Goal: Information Seeking & Learning: Learn about a topic

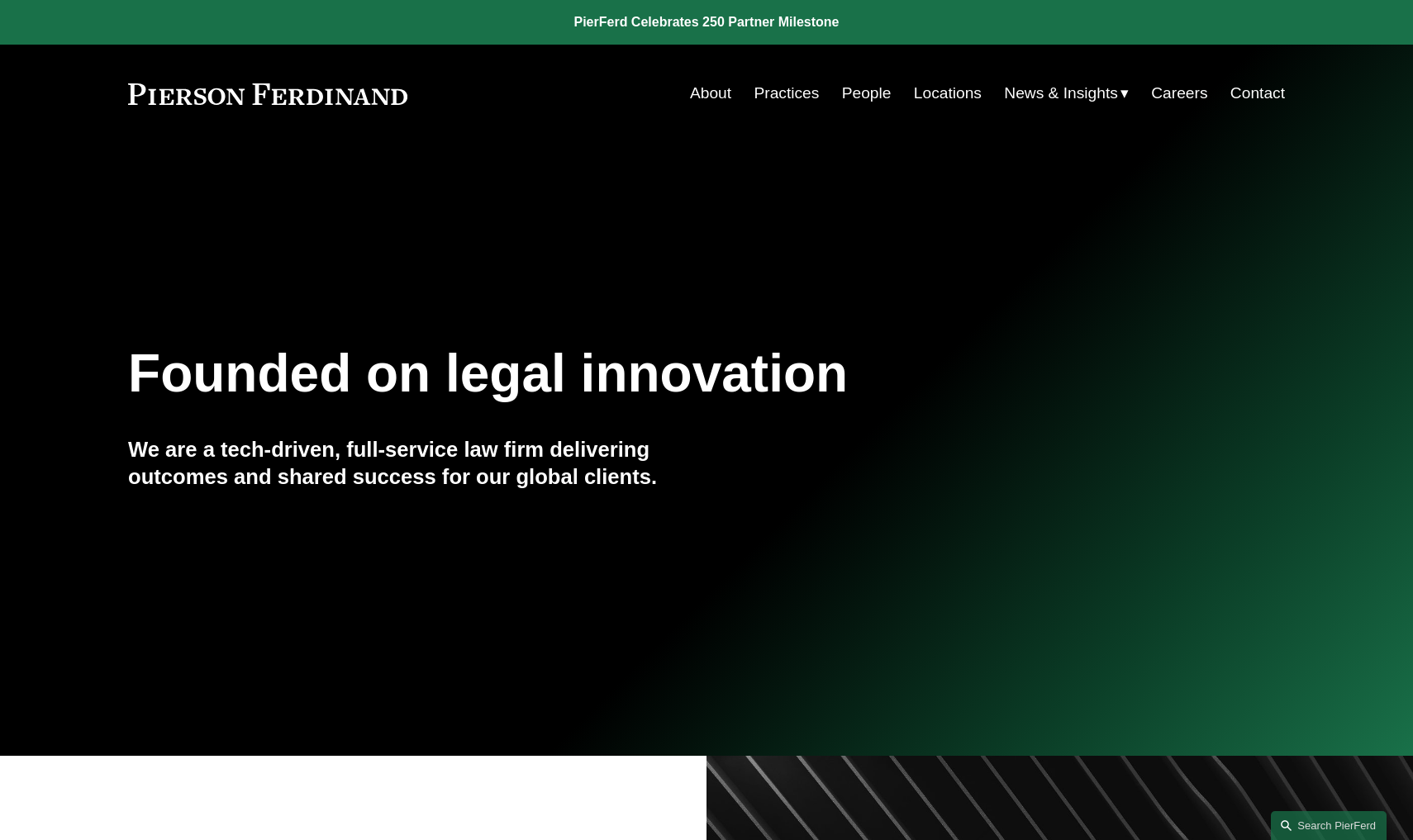
click at [868, 97] on link "People" at bounding box center [867, 93] width 50 height 31
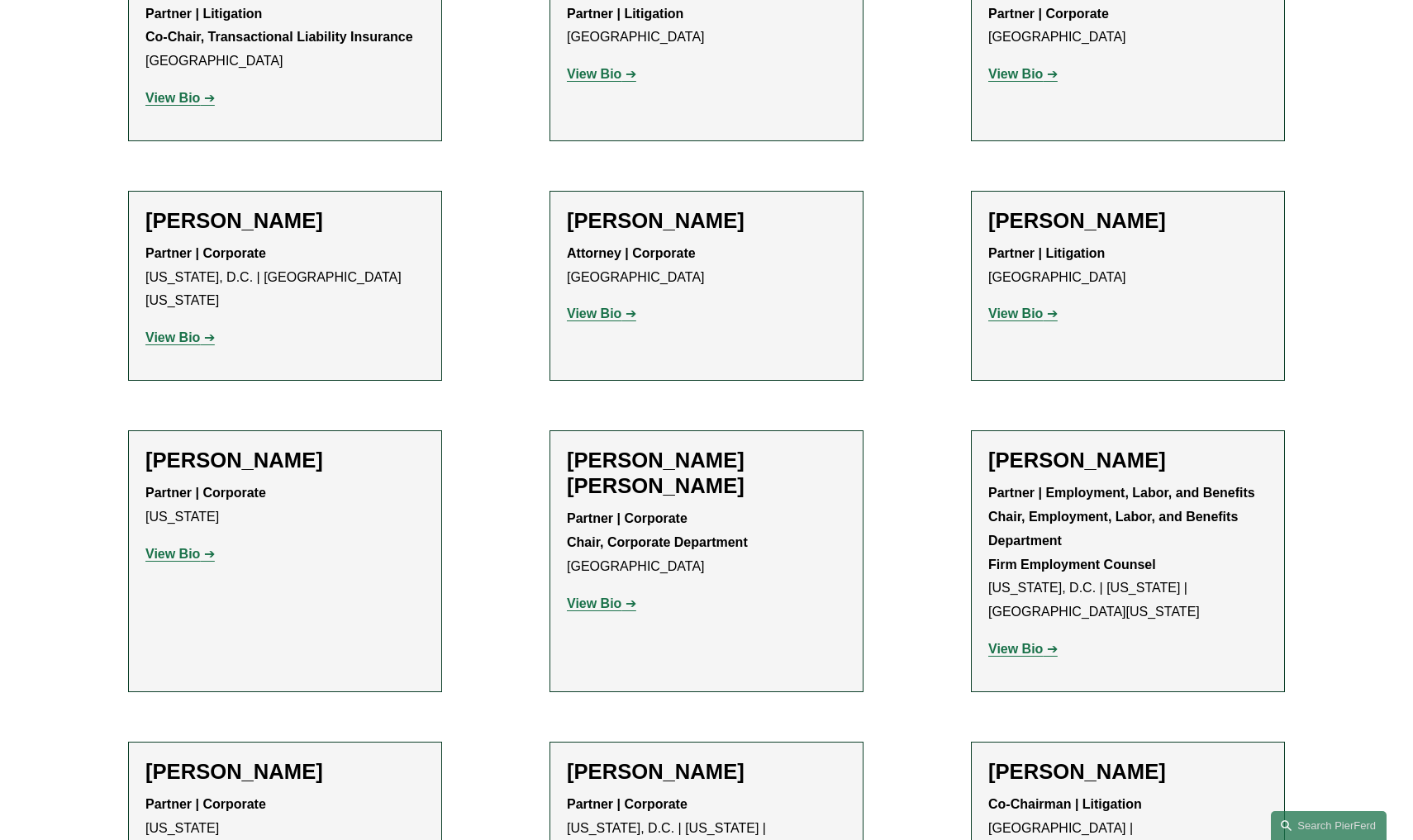
scroll to position [6019, 0]
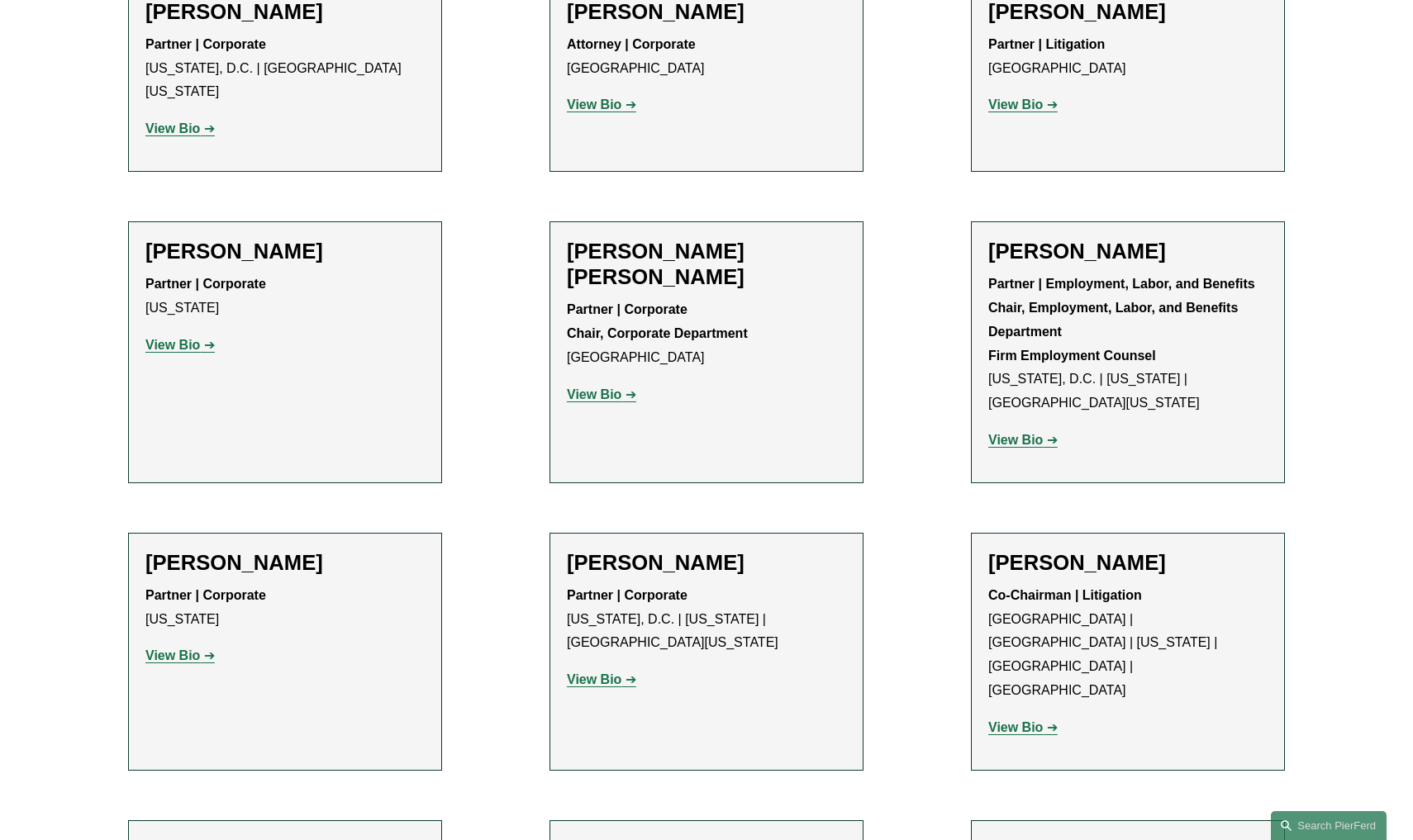
click at [1006, 721] on strong "View Bio" at bounding box center [1016, 727] width 54 height 14
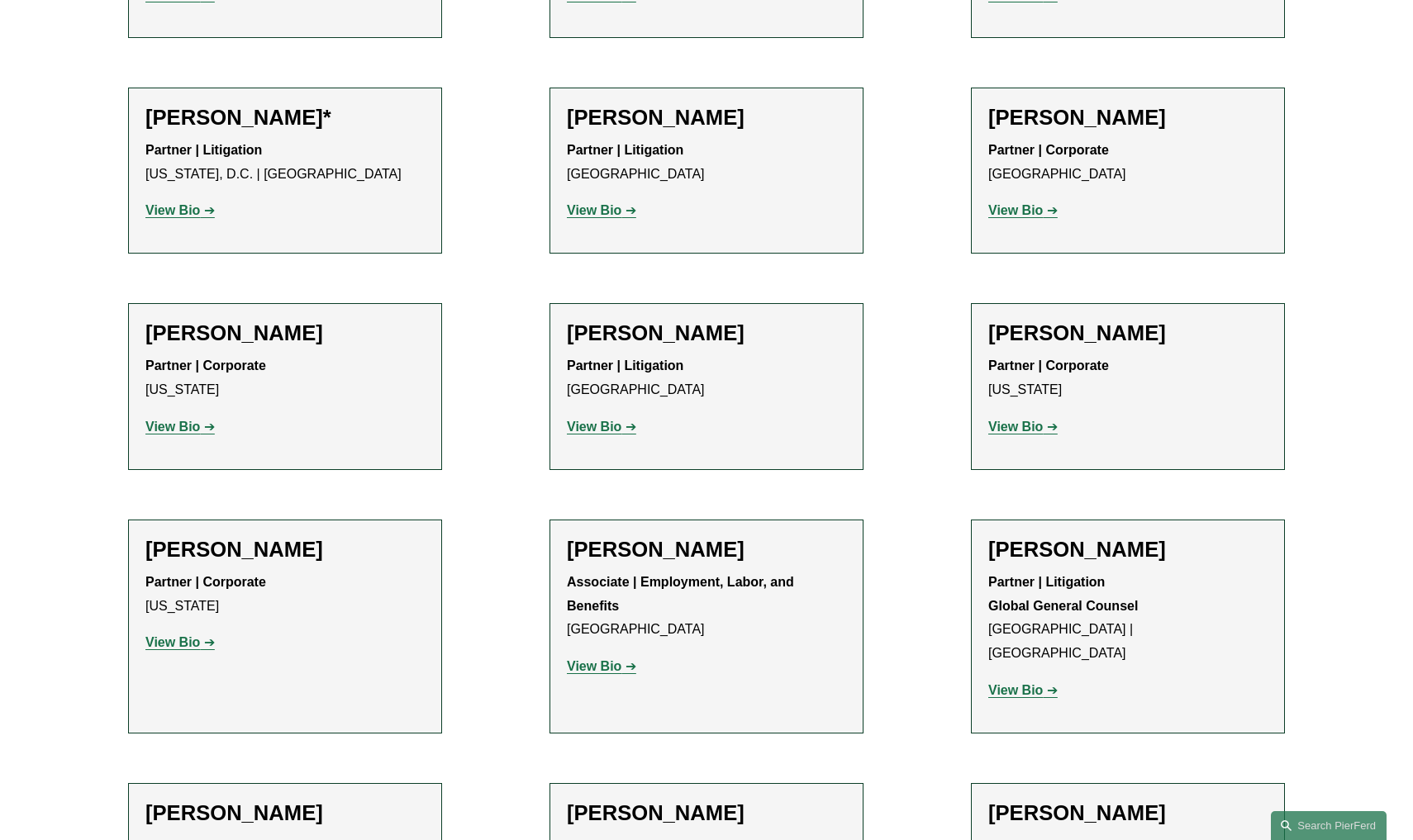
scroll to position [7640, 0]
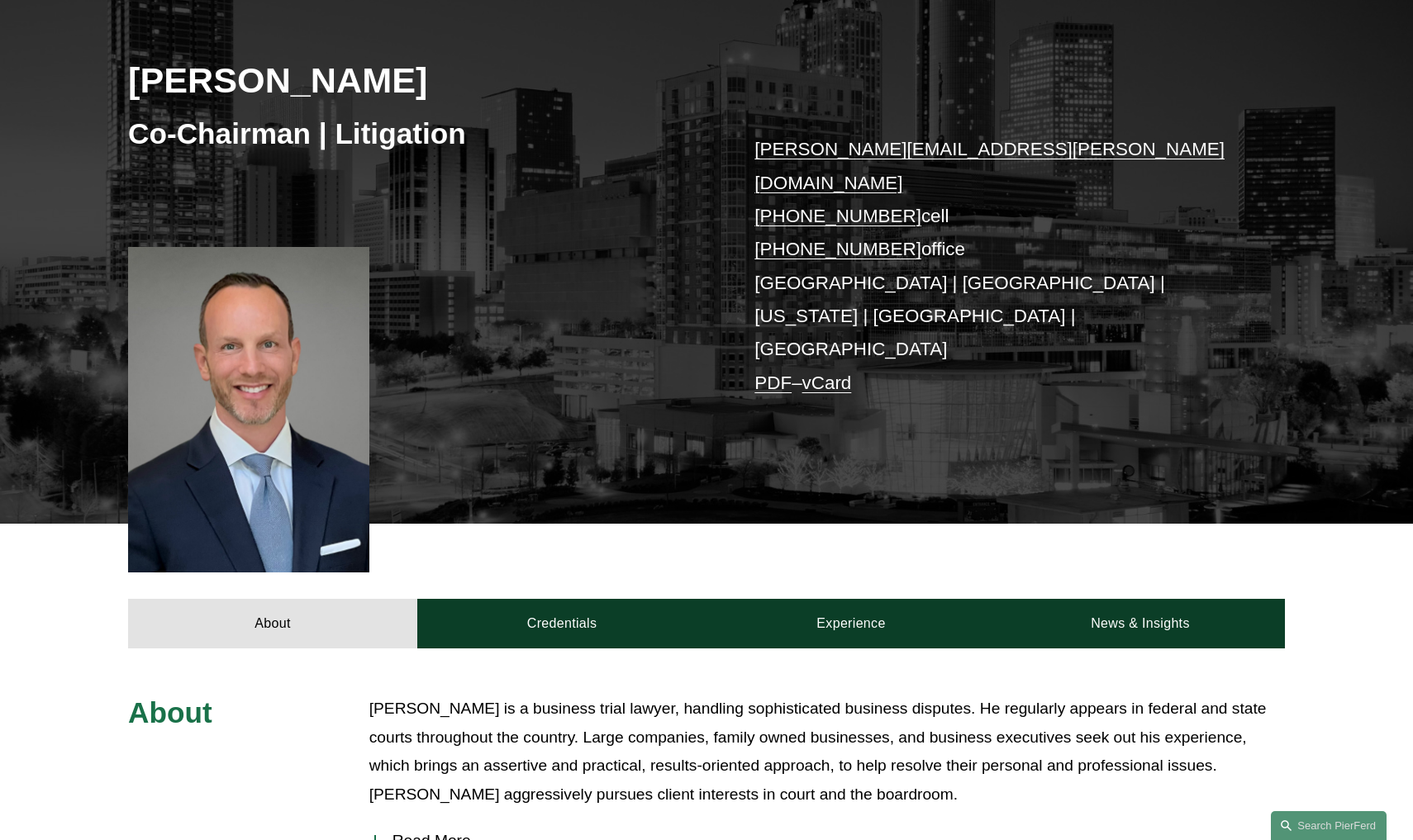
scroll to position [237, 0]
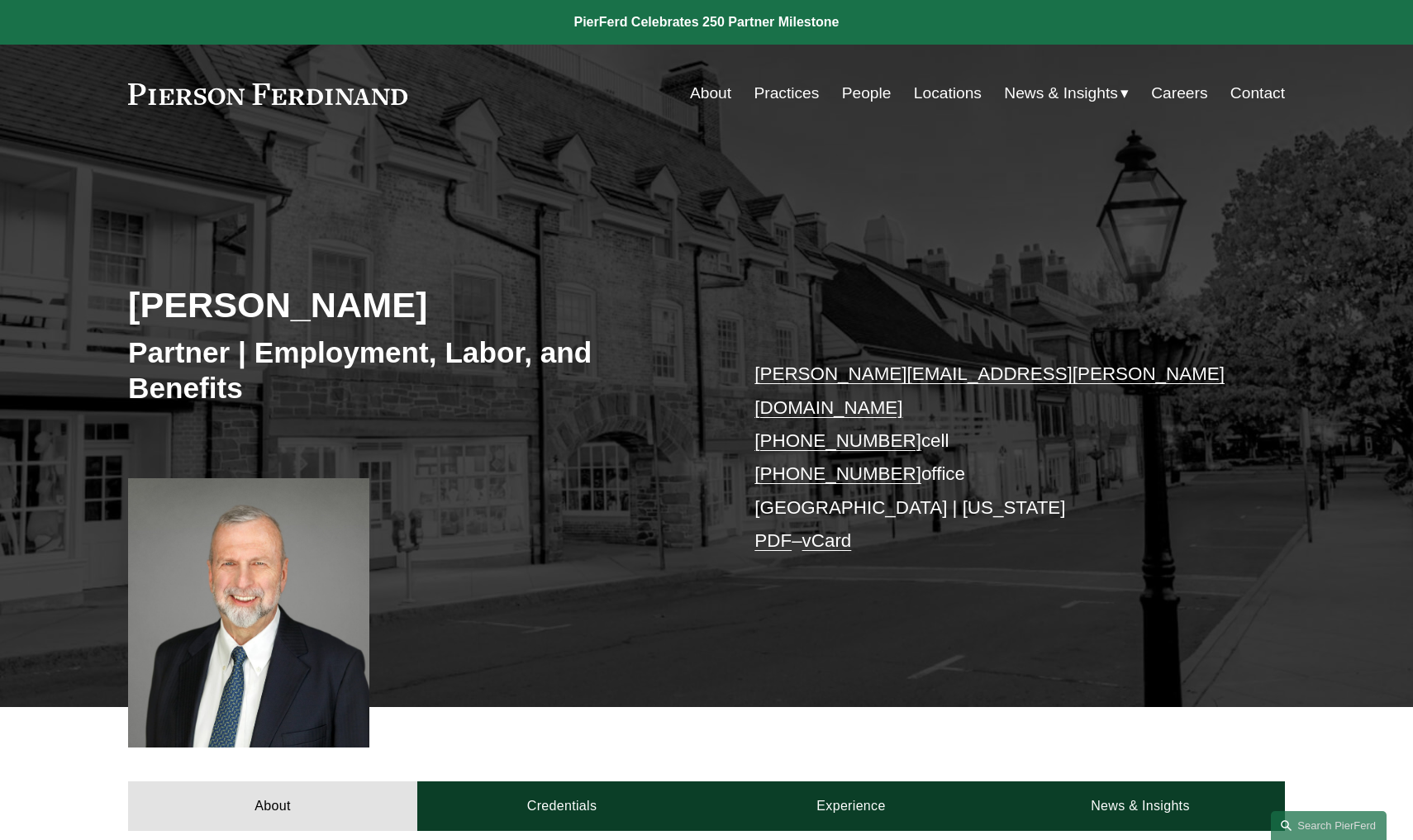
click at [864, 91] on link "People" at bounding box center [867, 93] width 50 height 31
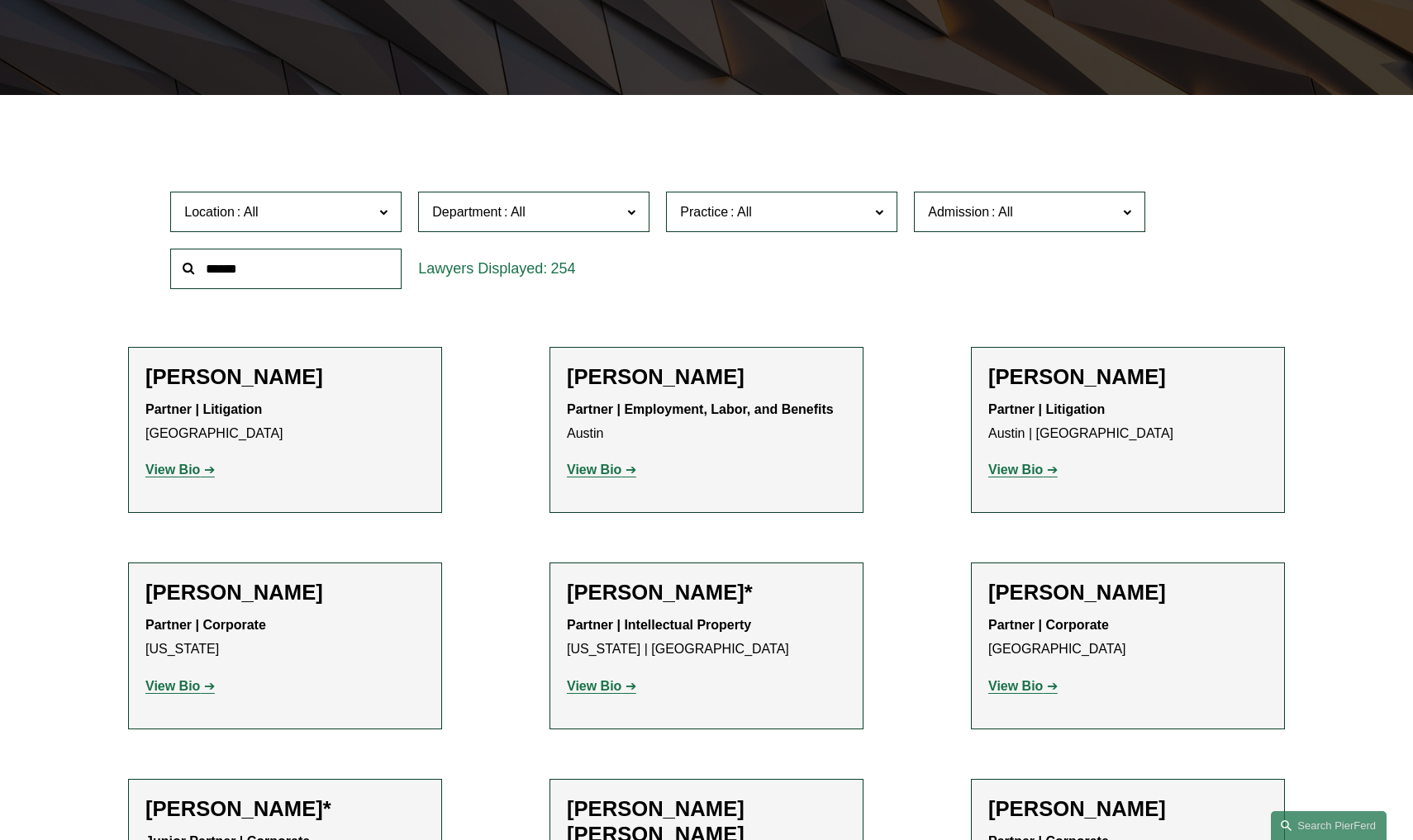
scroll to position [388, 0]
click at [604, 470] on strong "View Bio" at bounding box center [594, 469] width 54 height 14
click at [1008, 467] on strong "View Bio" at bounding box center [1016, 469] width 54 height 14
click at [615, 688] on strong "View Bio" at bounding box center [594, 686] width 54 height 14
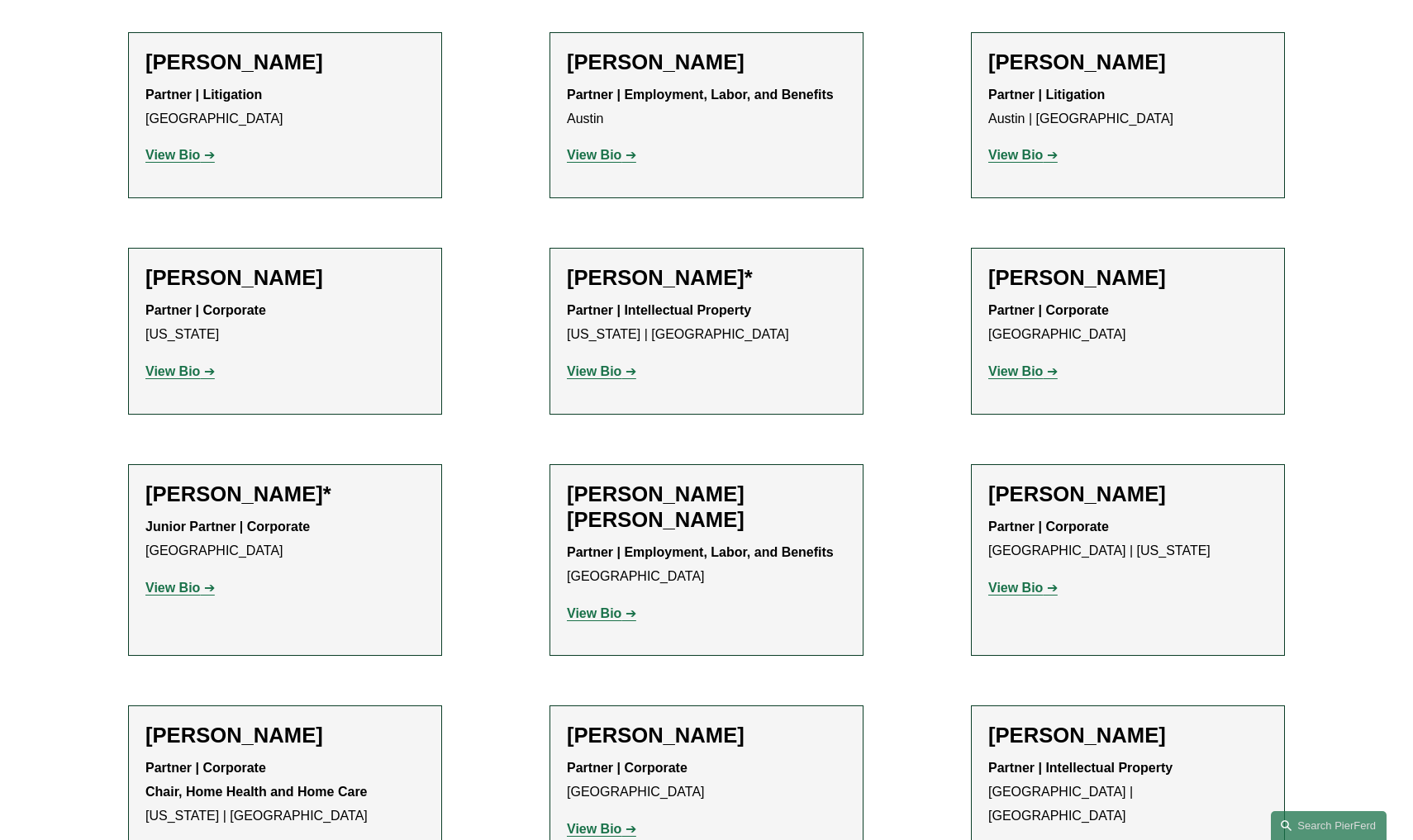
scroll to position [718, 0]
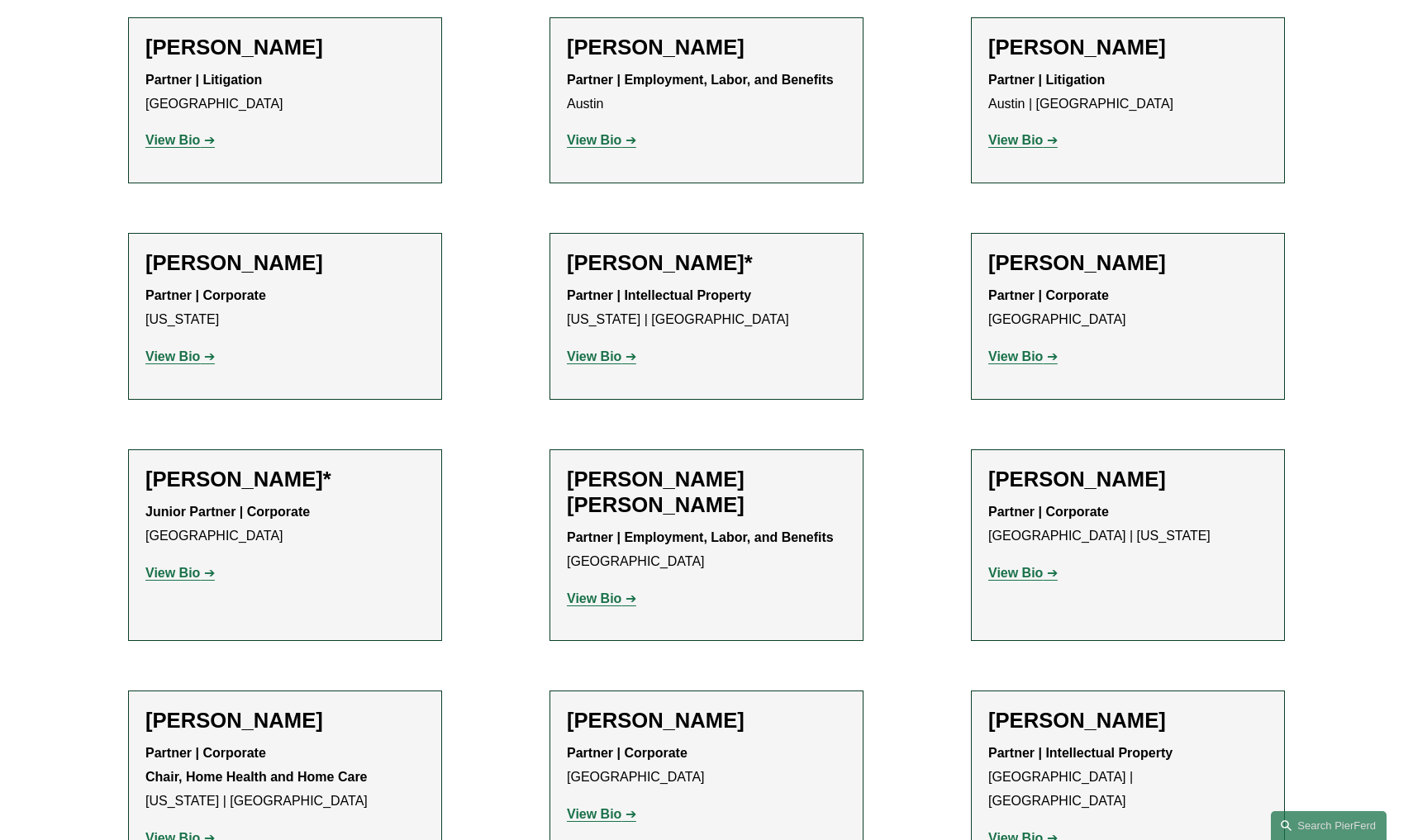
click at [187, 570] on strong "View Bio" at bounding box center [173, 572] width 54 height 14
click at [588, 594] on strong "View Bio" at bounding box center [594, 598] width 54 height 14
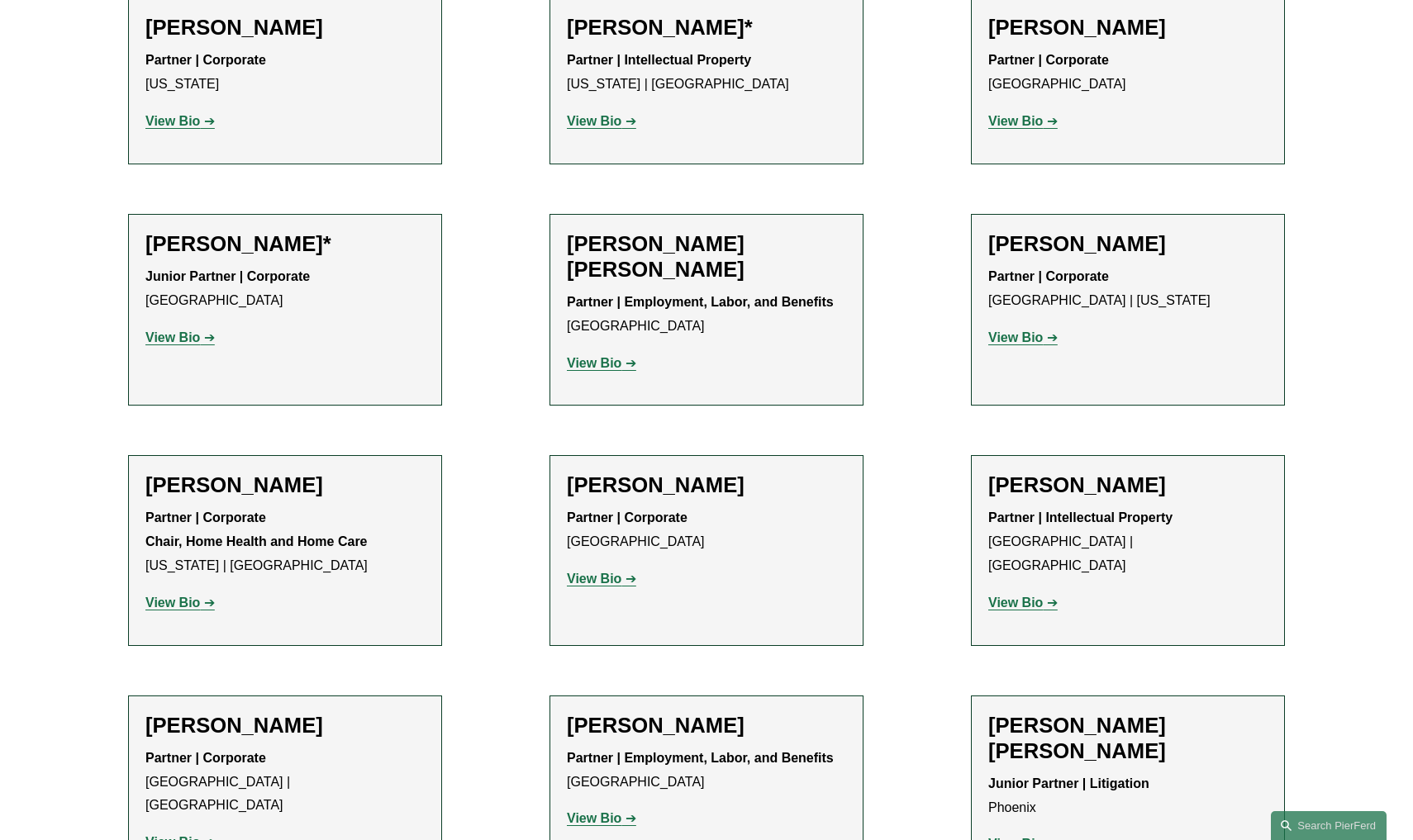
scroll to position [965, 0]
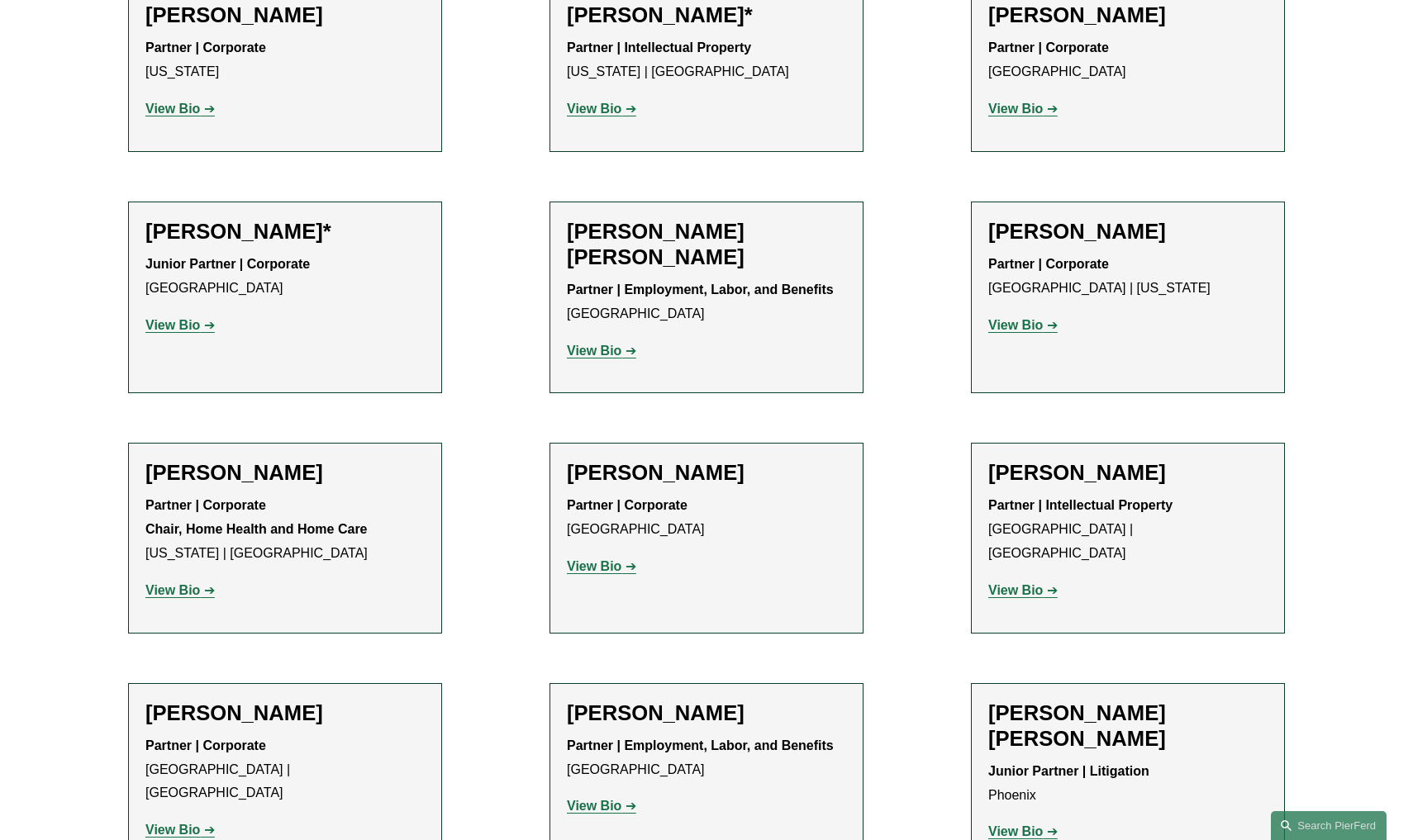
click at [172, 583] on strong "View Bio" at bounding box center [173, 590] width 54 height 14
click at [608, 560] on strong "View Bio" at bounding box center [594, 566] width 54 height 14
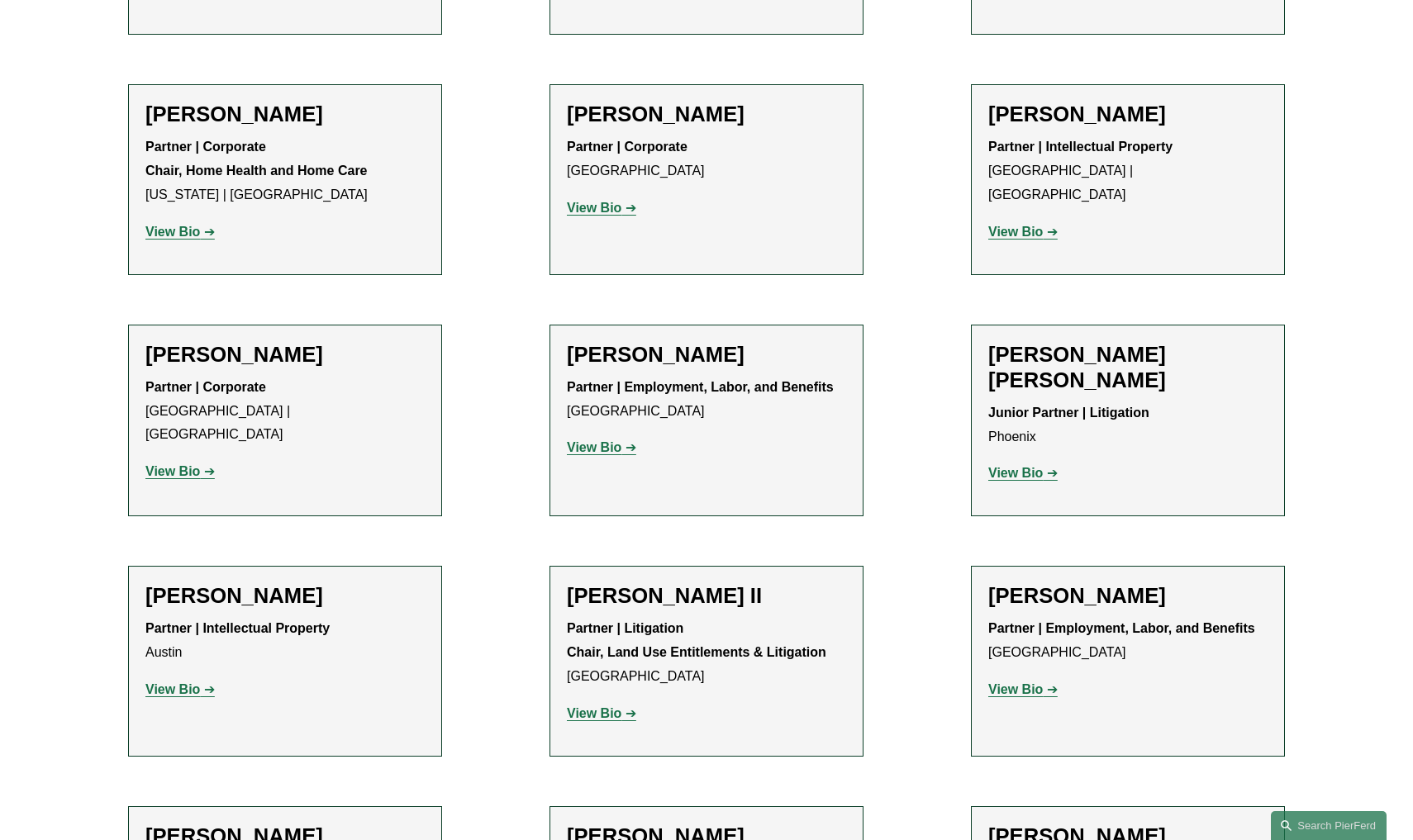
scroll to position [1326, 0]
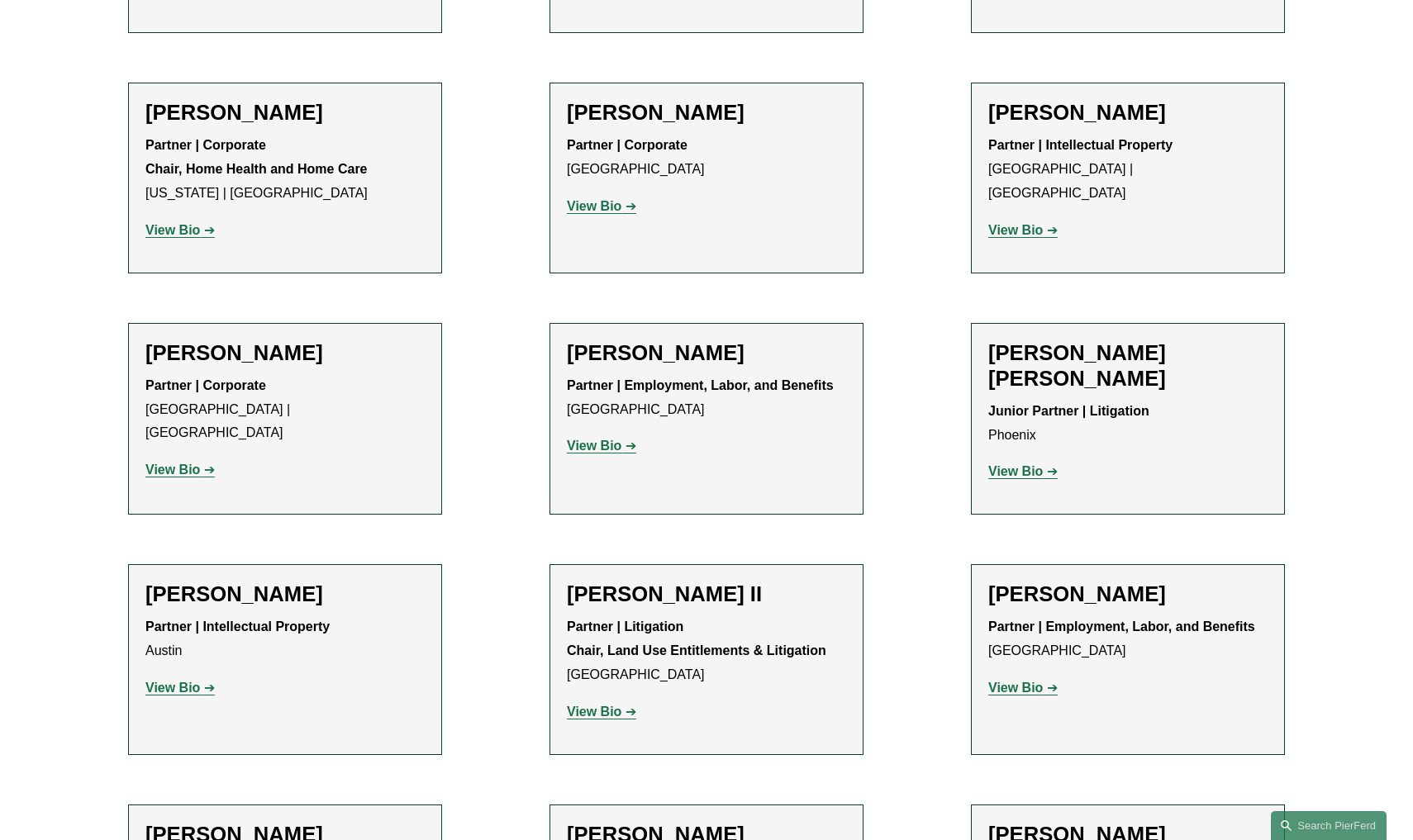
click at [189, 462] on strong "View Bio" at bounding box center [173, 469] width 54 height 14
click at [611, 705] on strong "View Bio" at bounding box center [594, 711] width 54 height 14
click at [1006, 681] on strong "View Bio" at bounding box center [1016, 688] width 54 height 14
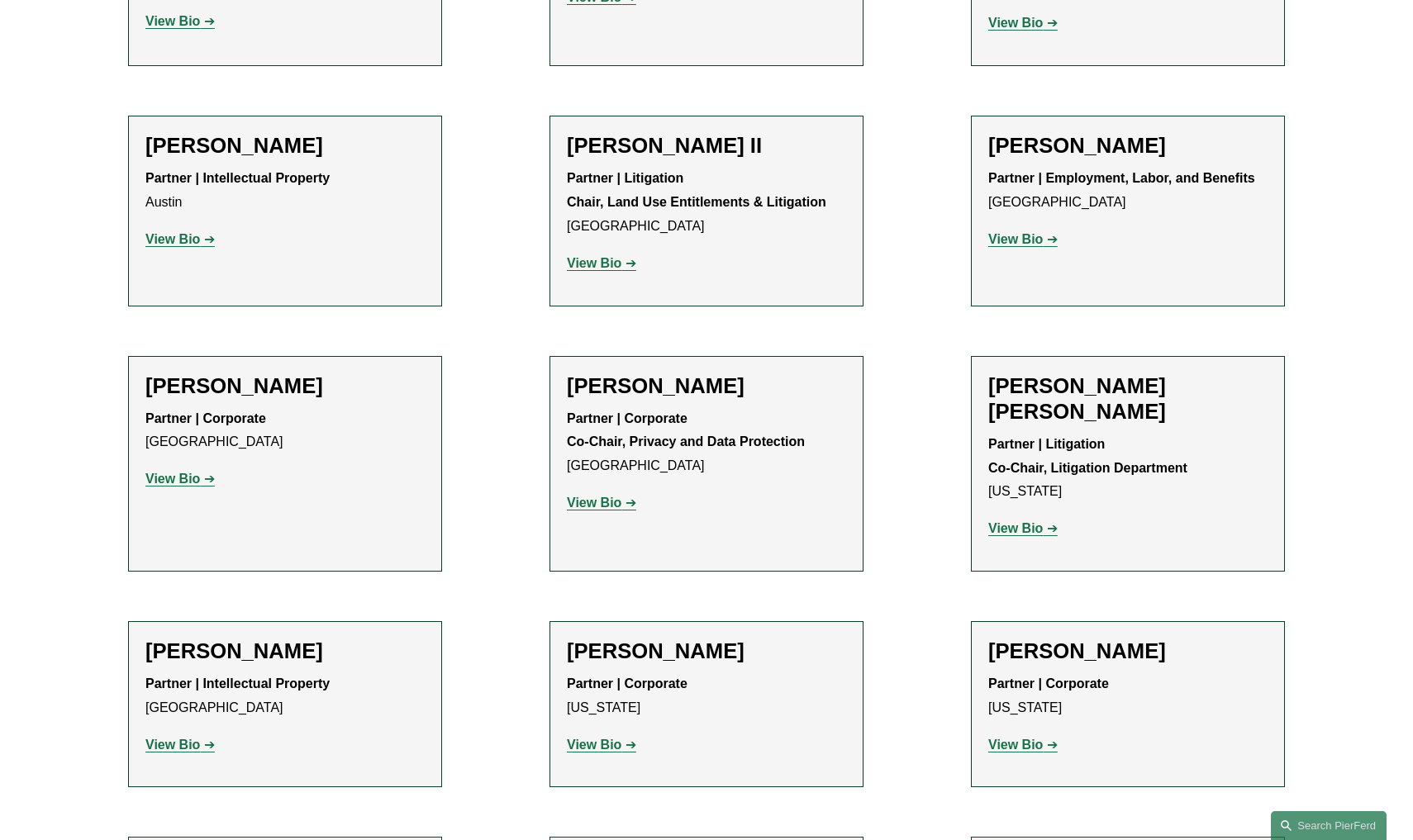
scroll to position [1777, 0]
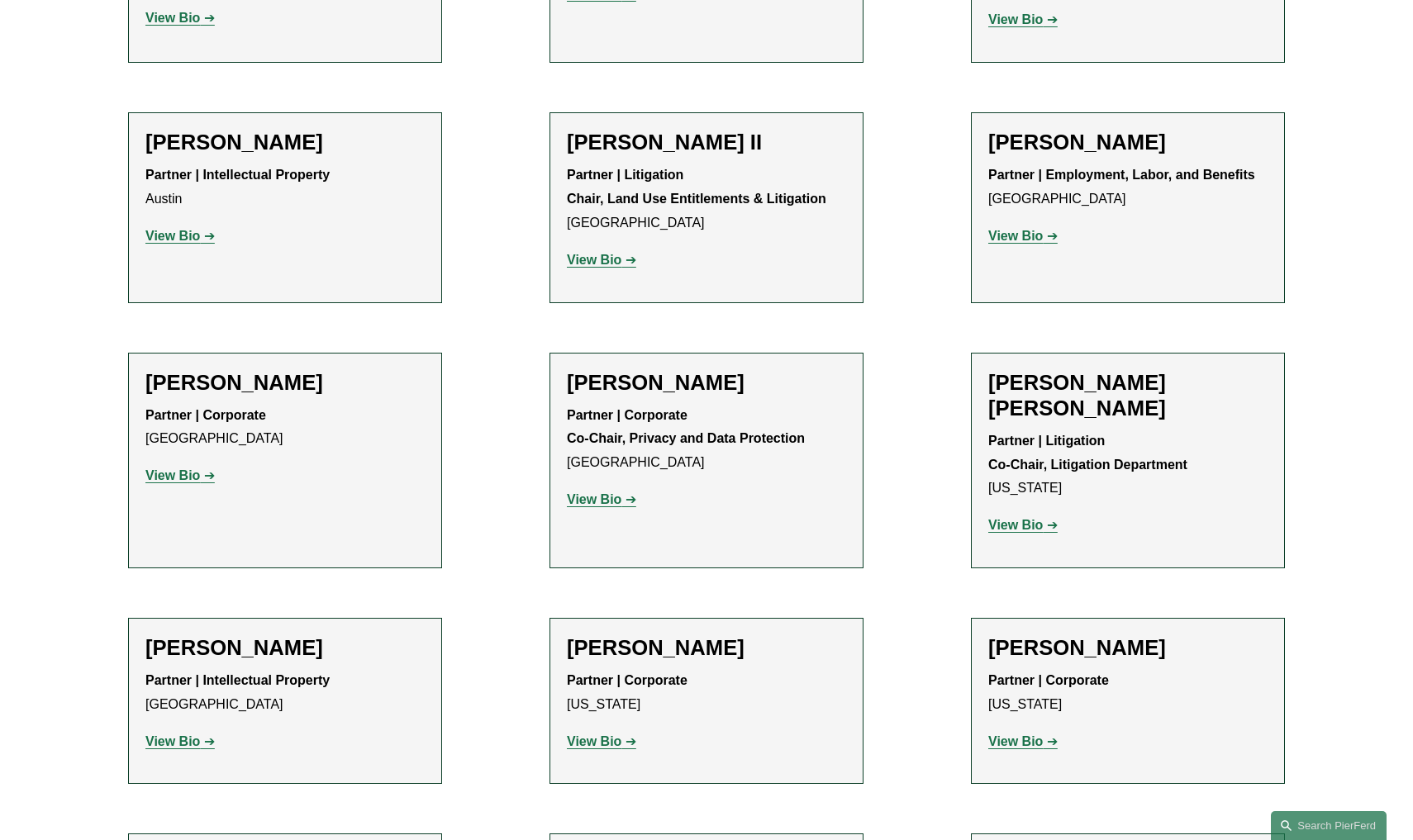
click at [176, 468] on strong "View Bio" at bounding box center [173, 475] width 54 height 14
click at [603, 734] on strong "View Bio" at bounding box center [594, 741] width 54 height 14
click at [1011, 734] on strong "View Bio" at bounding box center [1016, 741] width 54 height 14
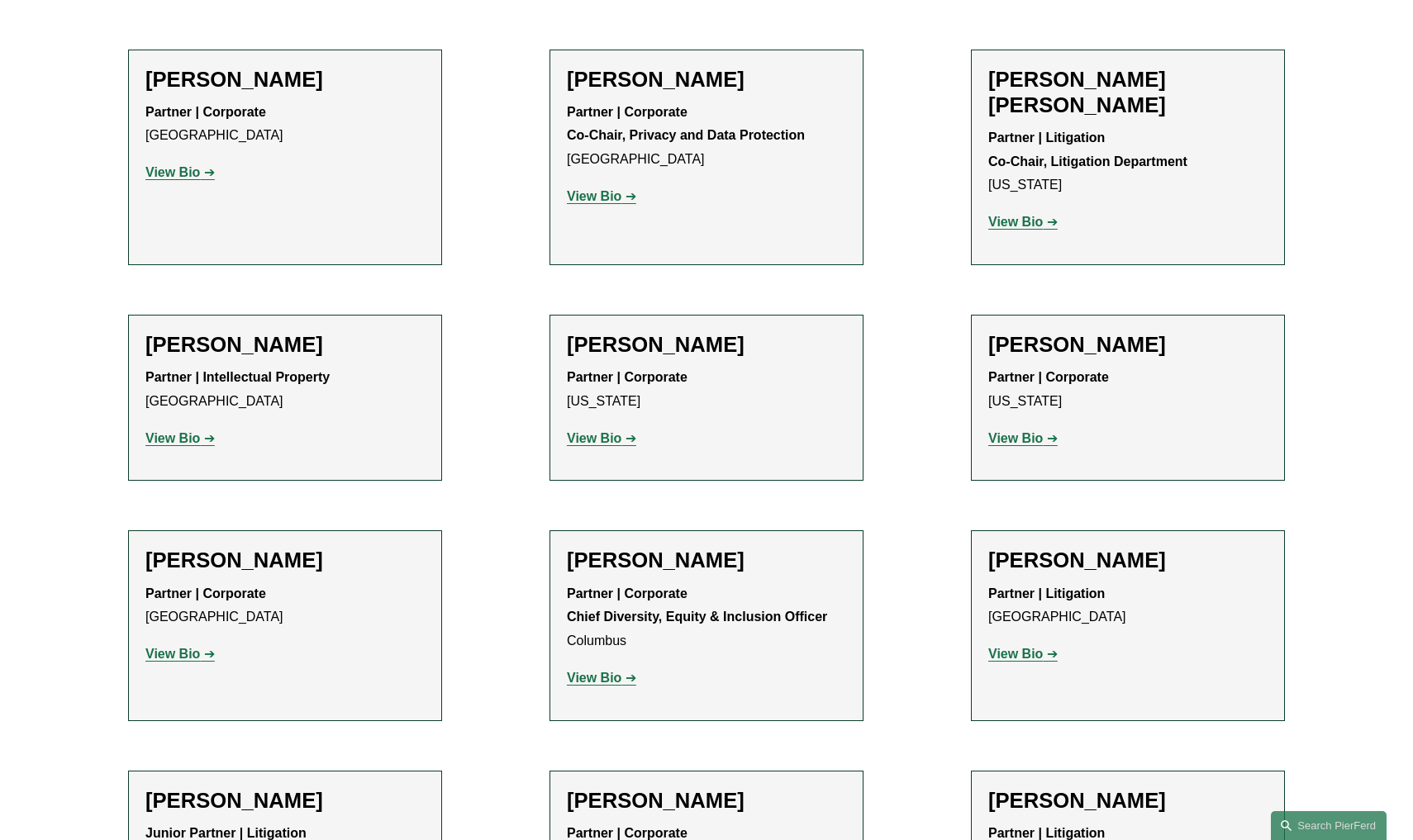
scroll to position [2114, 0]
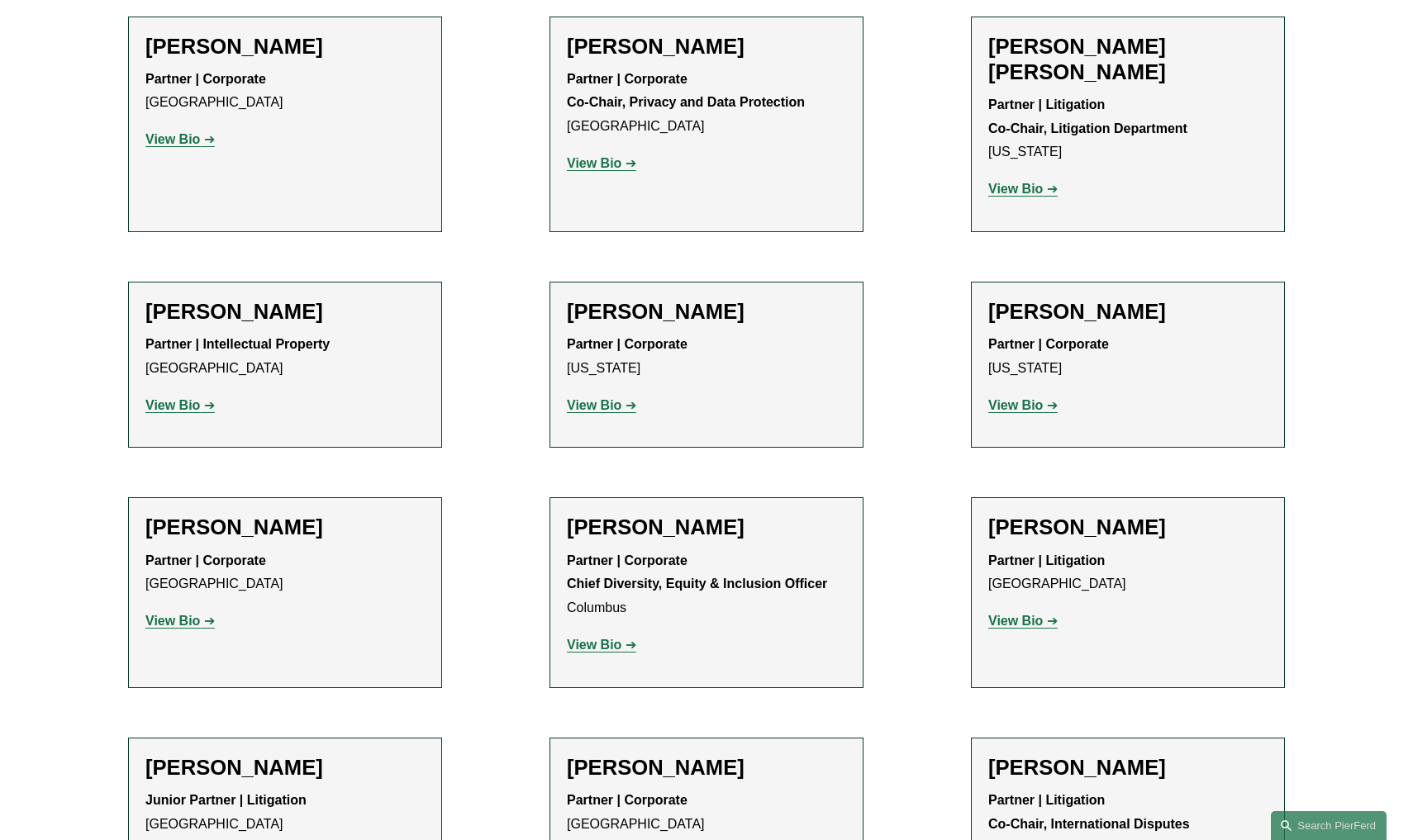
click at [186, 614] on strong "View Bio" at bounding box center [173, 621] width 54 height 14
click at [608, 638] on strong "View Bio" at bounding box center [594, 644] width 54 height 14
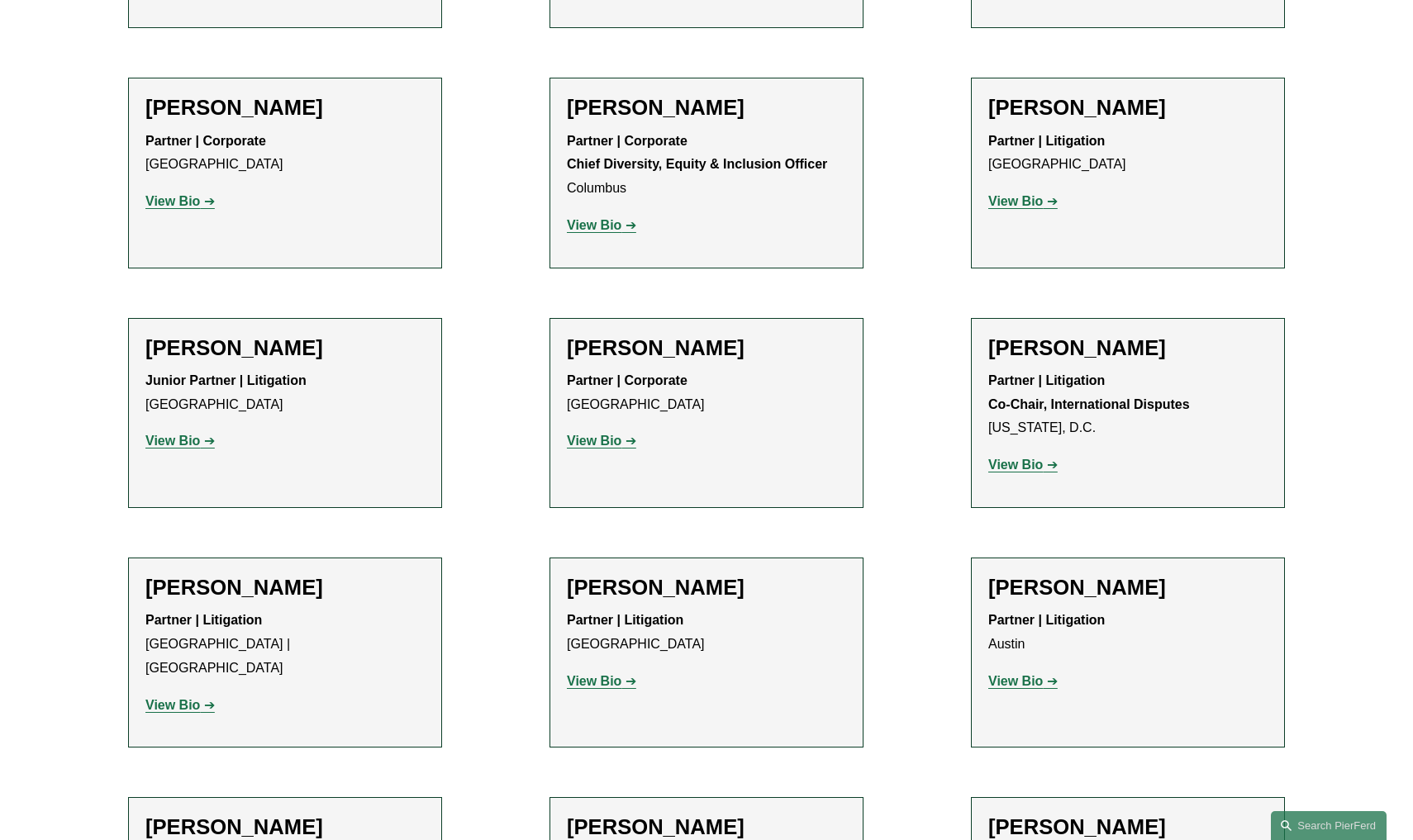
scroll to position [2541, 0]
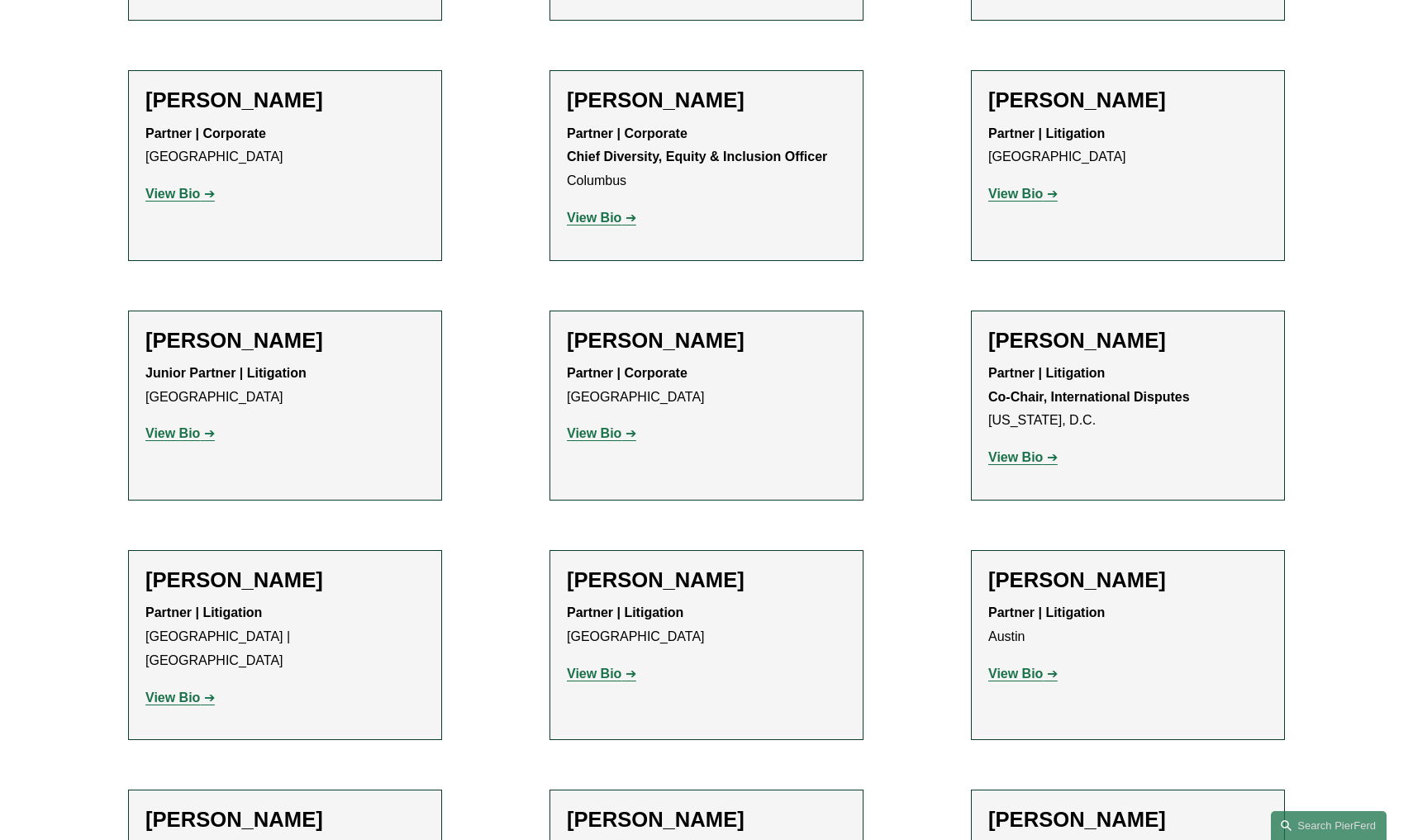
click at [580, 426] on strong "View Bio" at bounding box center [594, 433] width 54 height 14
click at [1017, 666] on strong "View Bio" at bounding box center [1016, 673] width 54 height 14
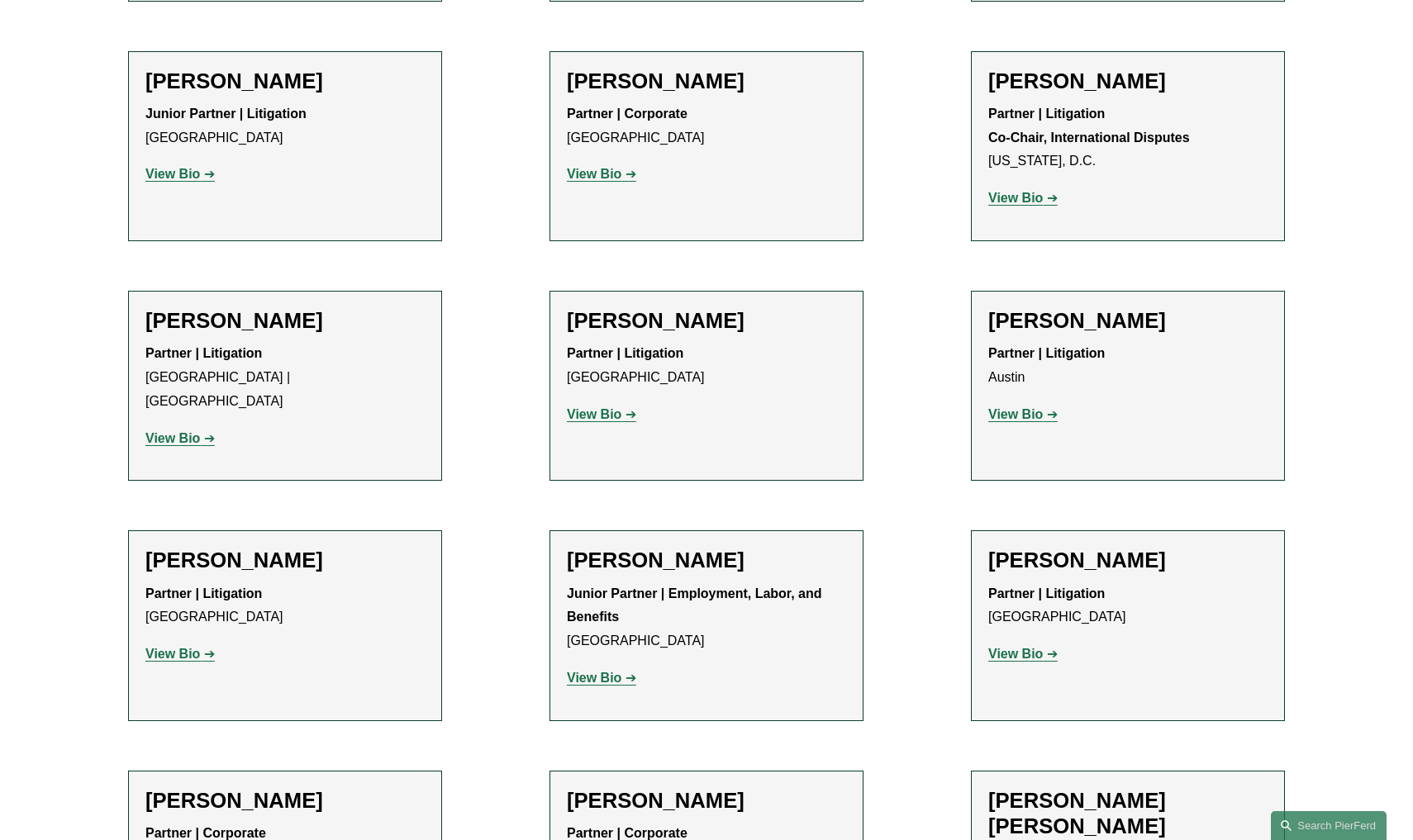
scroll to position [2801, 0]
click at [183, 646] on strong "View Bio" at bounding box center [173, 653] width 54 height 14
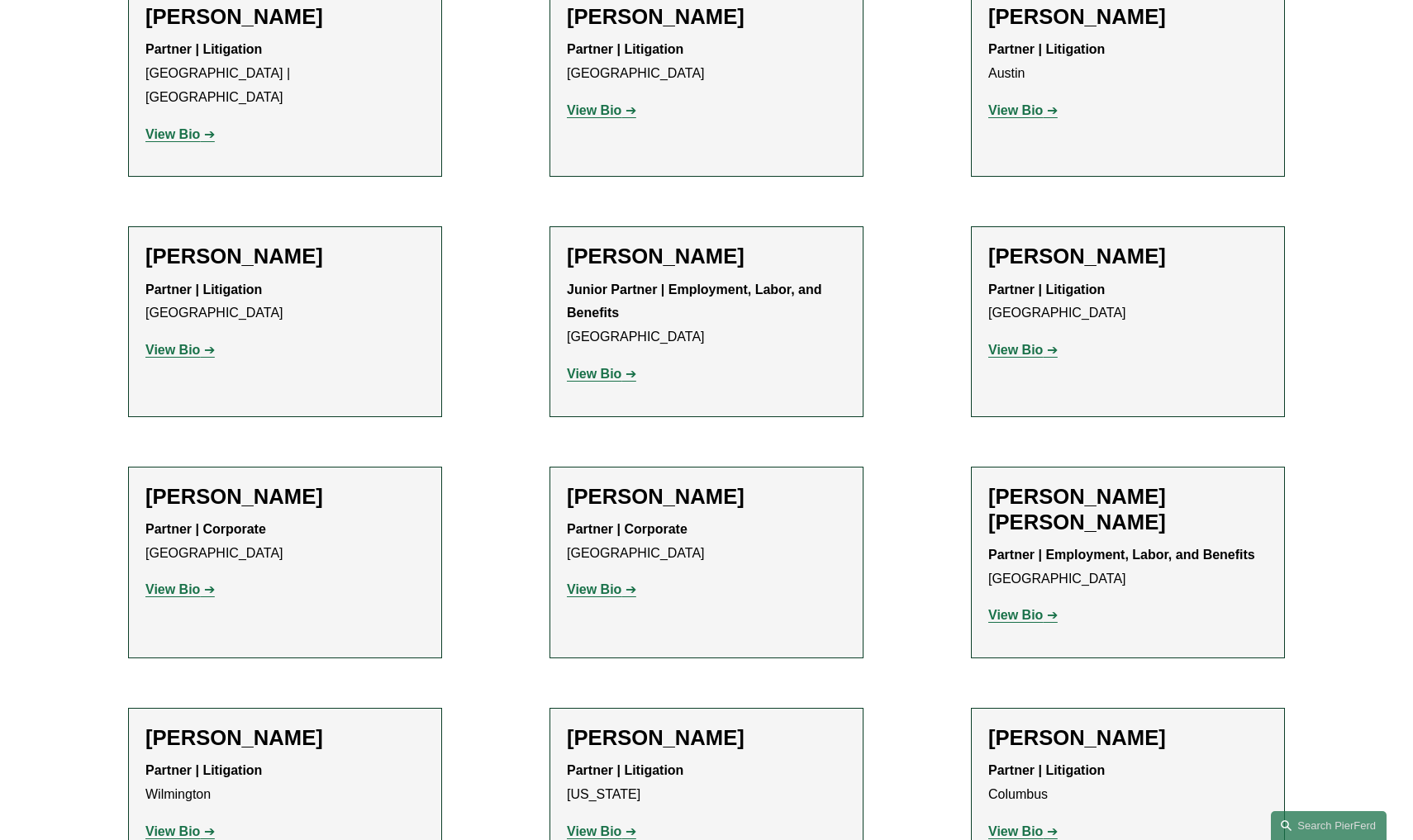
scroll to position [3125, 0]
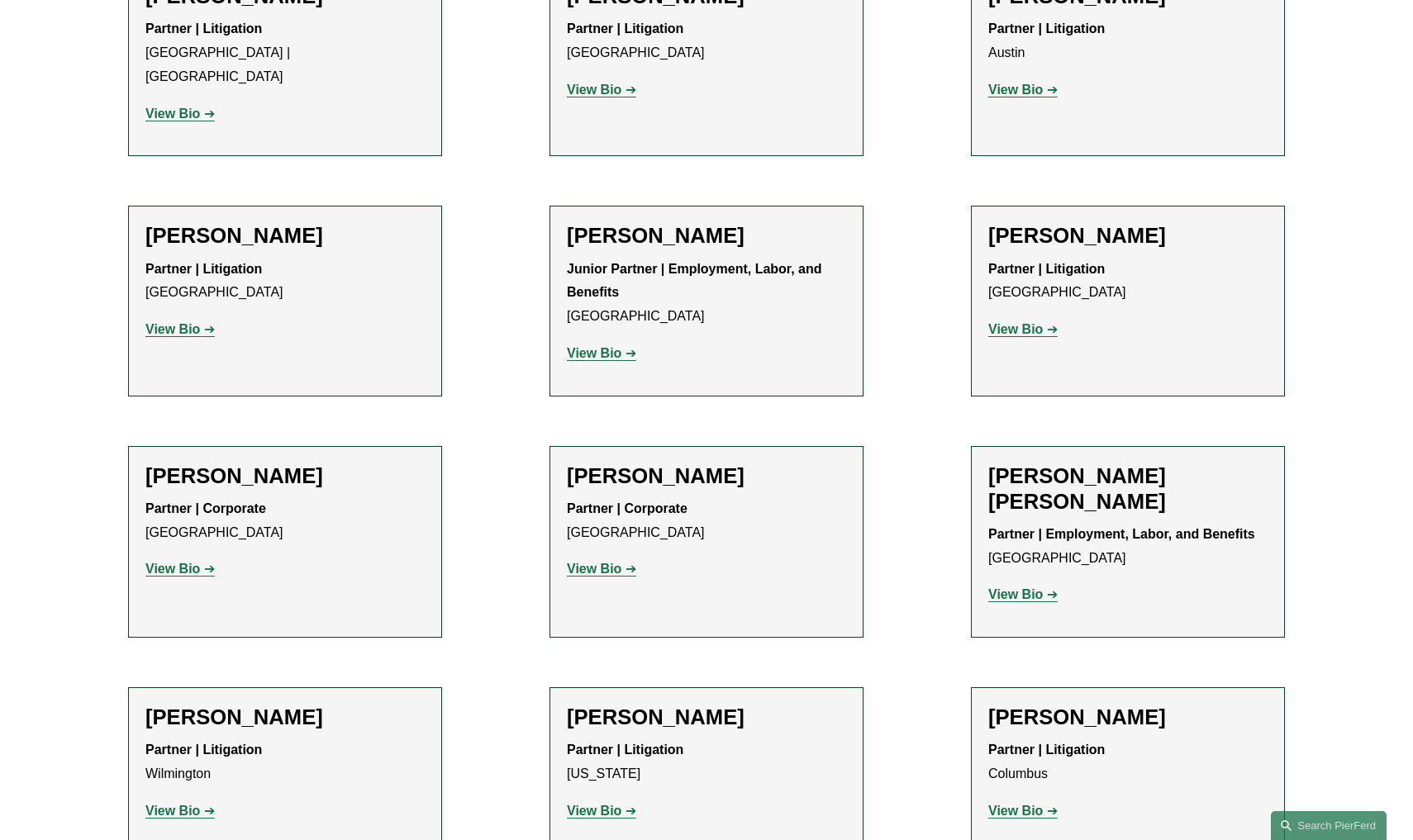
click at [186, 804] on strong "View Bio" at bounding box center [173, 810] width 54 height 14
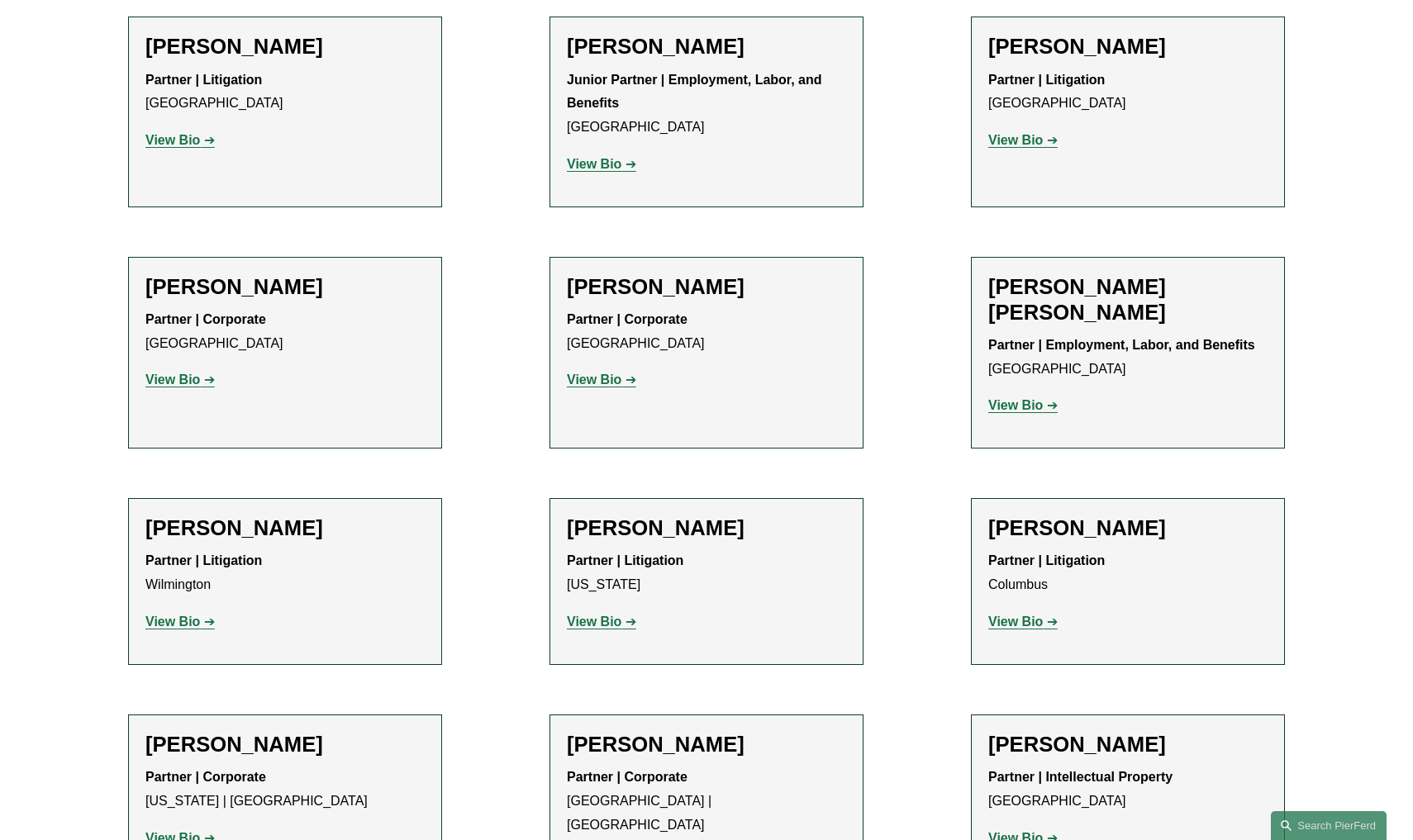
scroll to position [3324, 0]
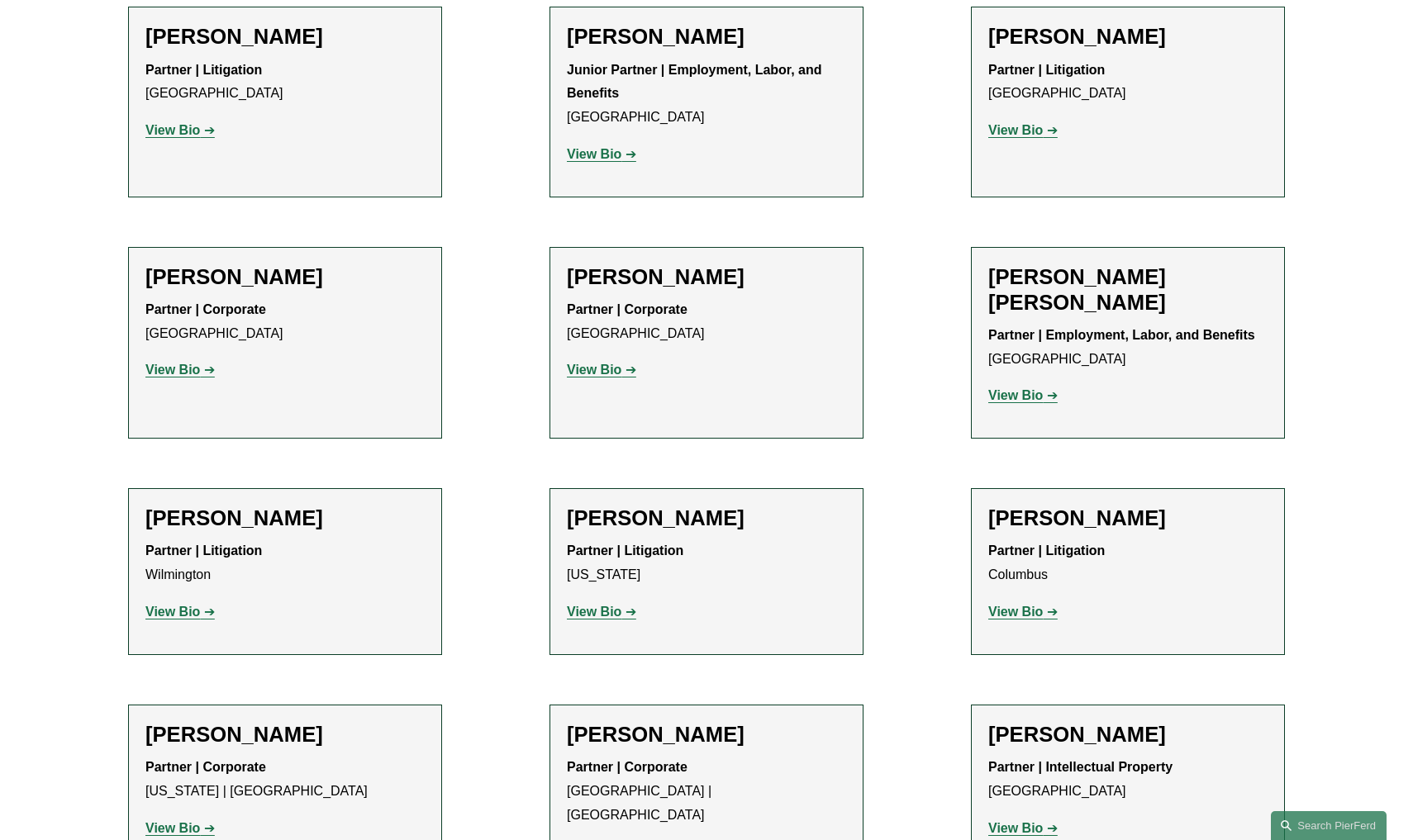
click at [177, 821] on strong "View Bio" at bounding box center [173, 828] width 54 height 14
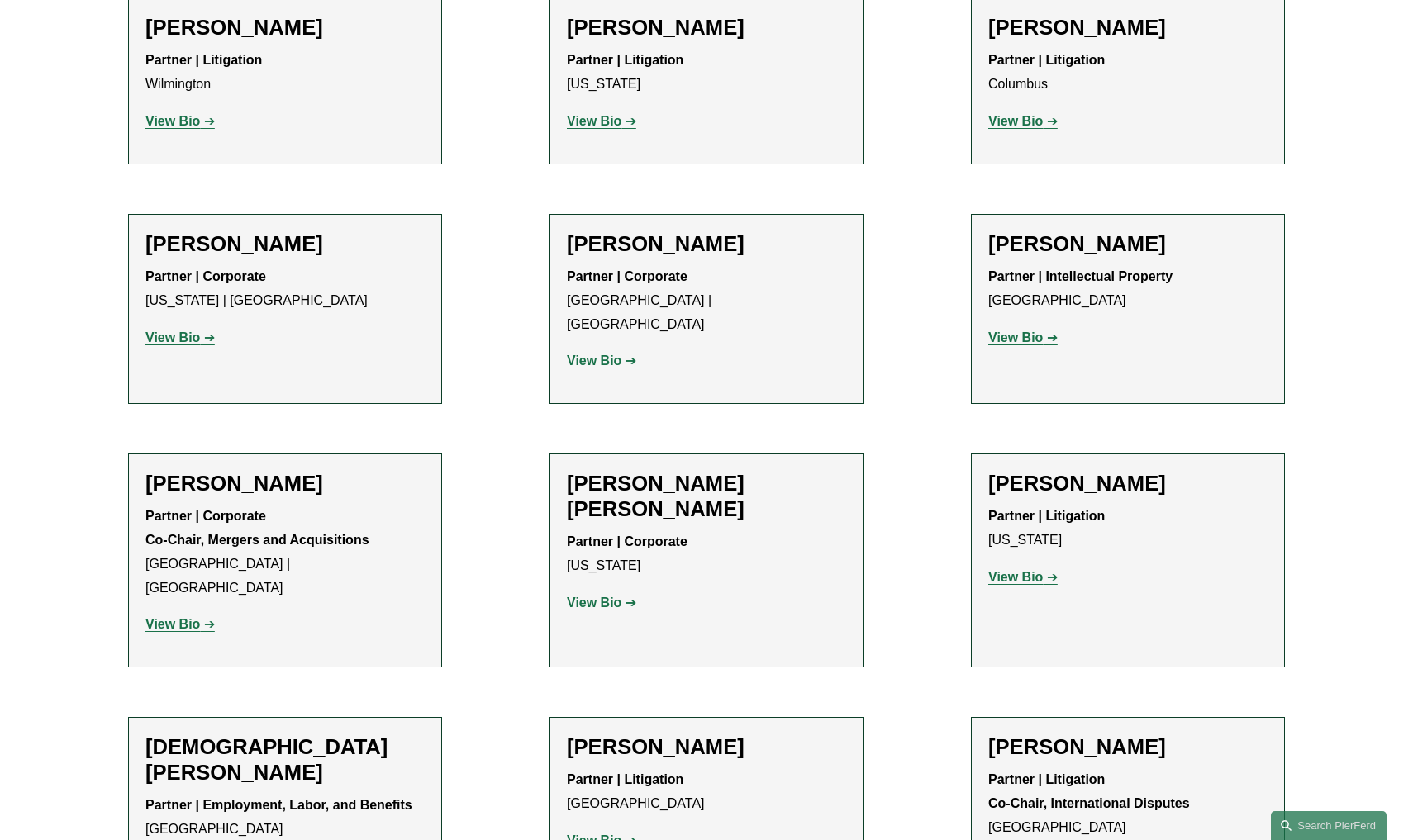
scroll to position [3835, 0]
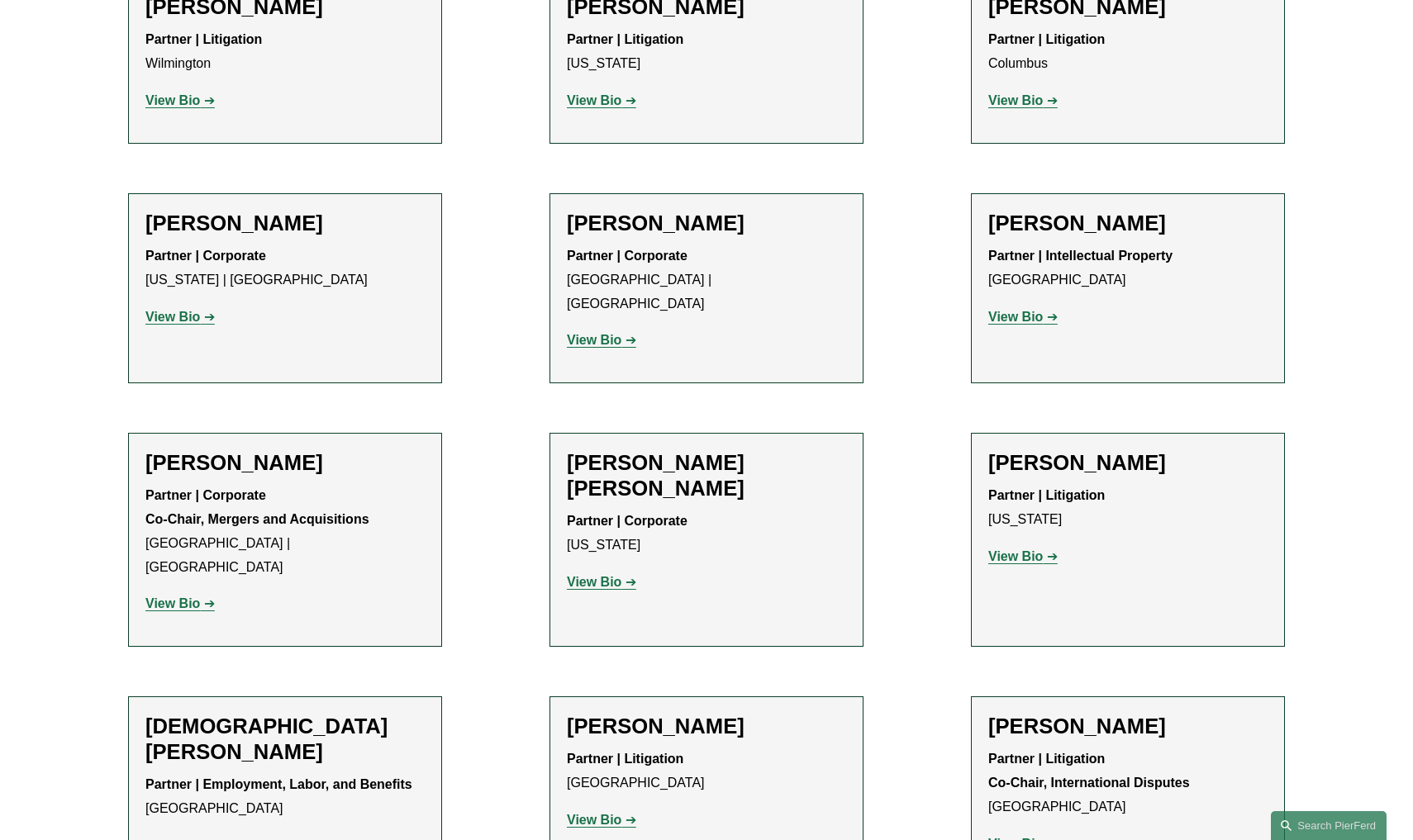
click at [1011, 310] on strong "View Bio" at bounding box center [1016, 317] width 54 height 14
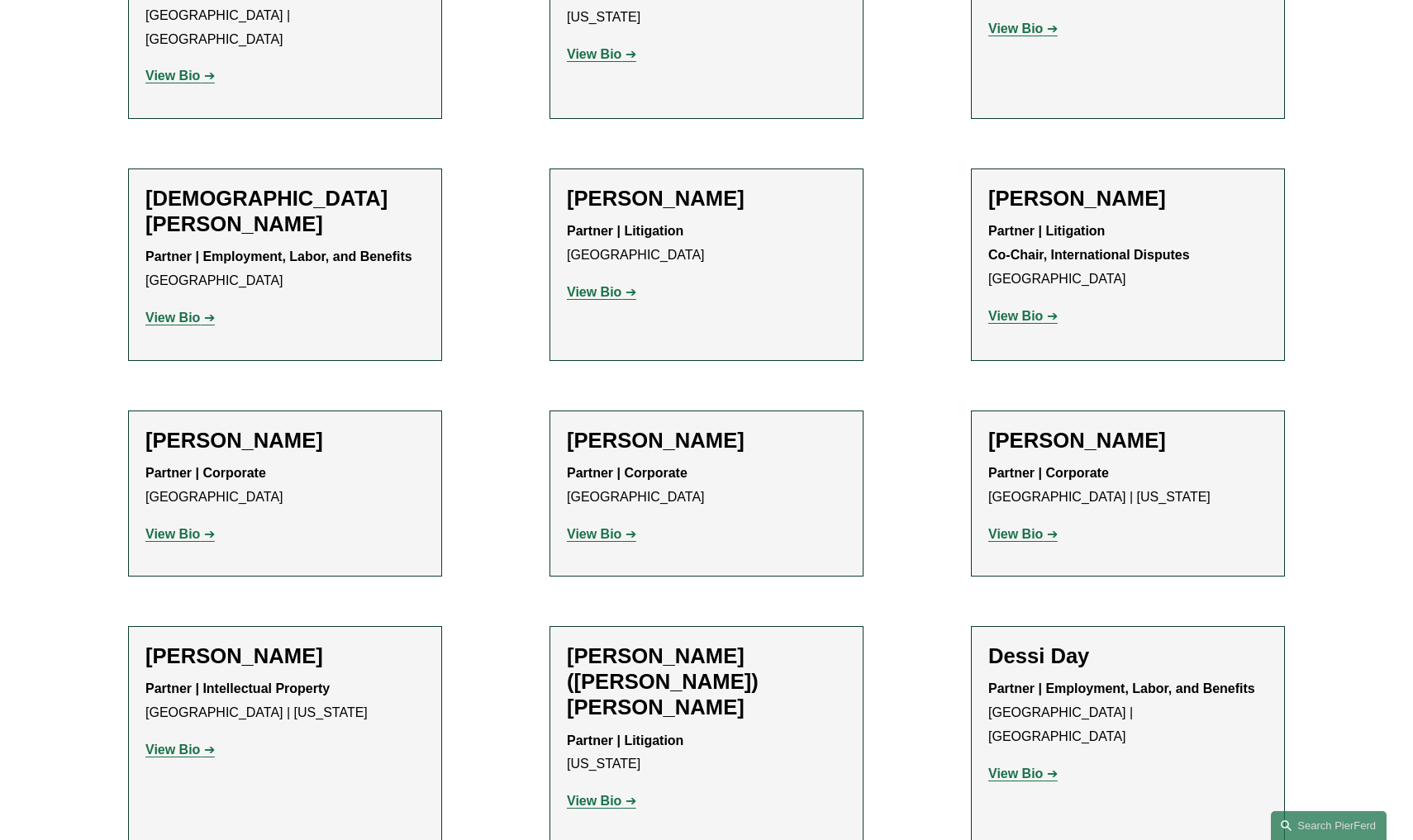
scroll to position [4390, 0]
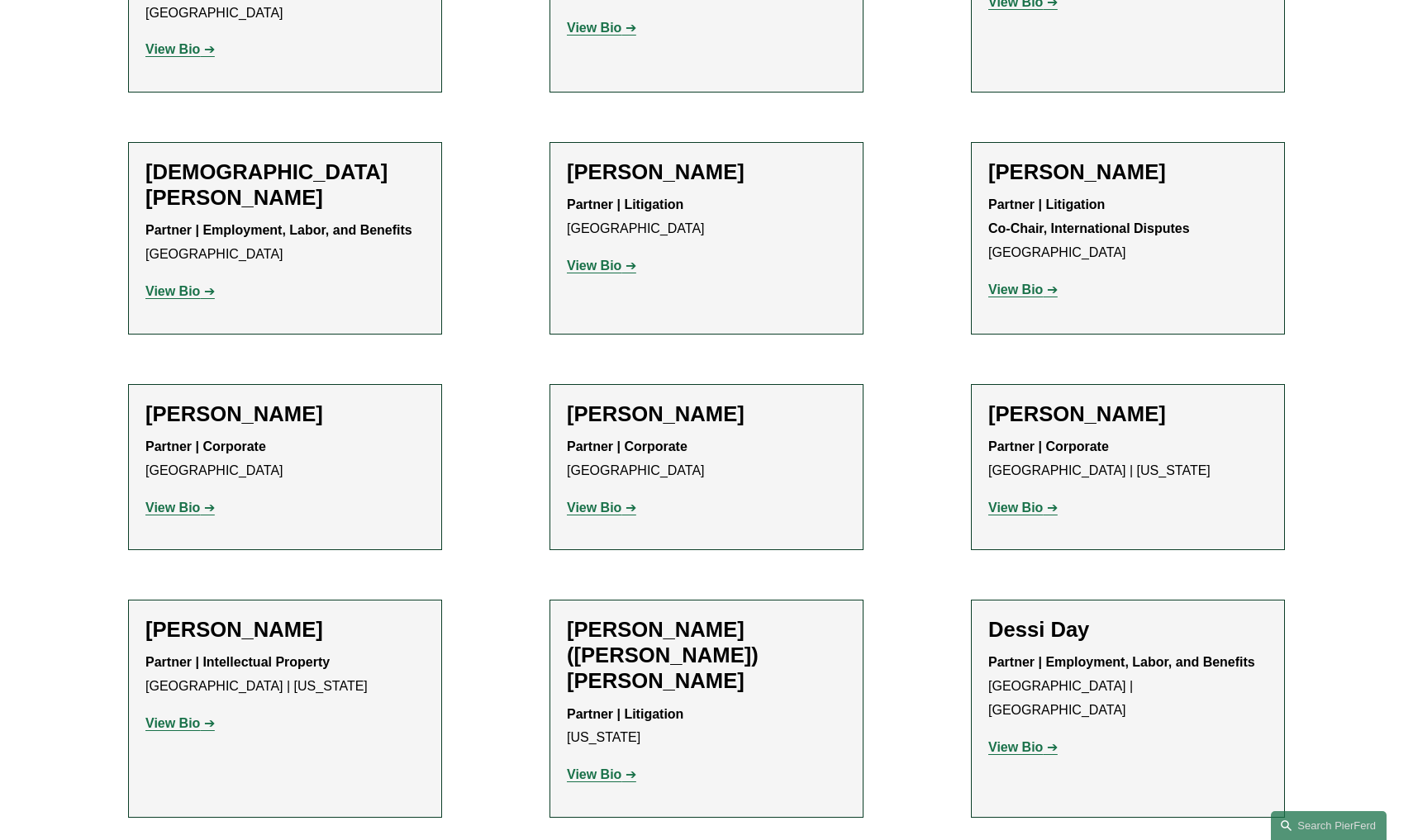
click at [161, 500] on strong "View Bio" at bounding box center [173, 507] width 54 height 14
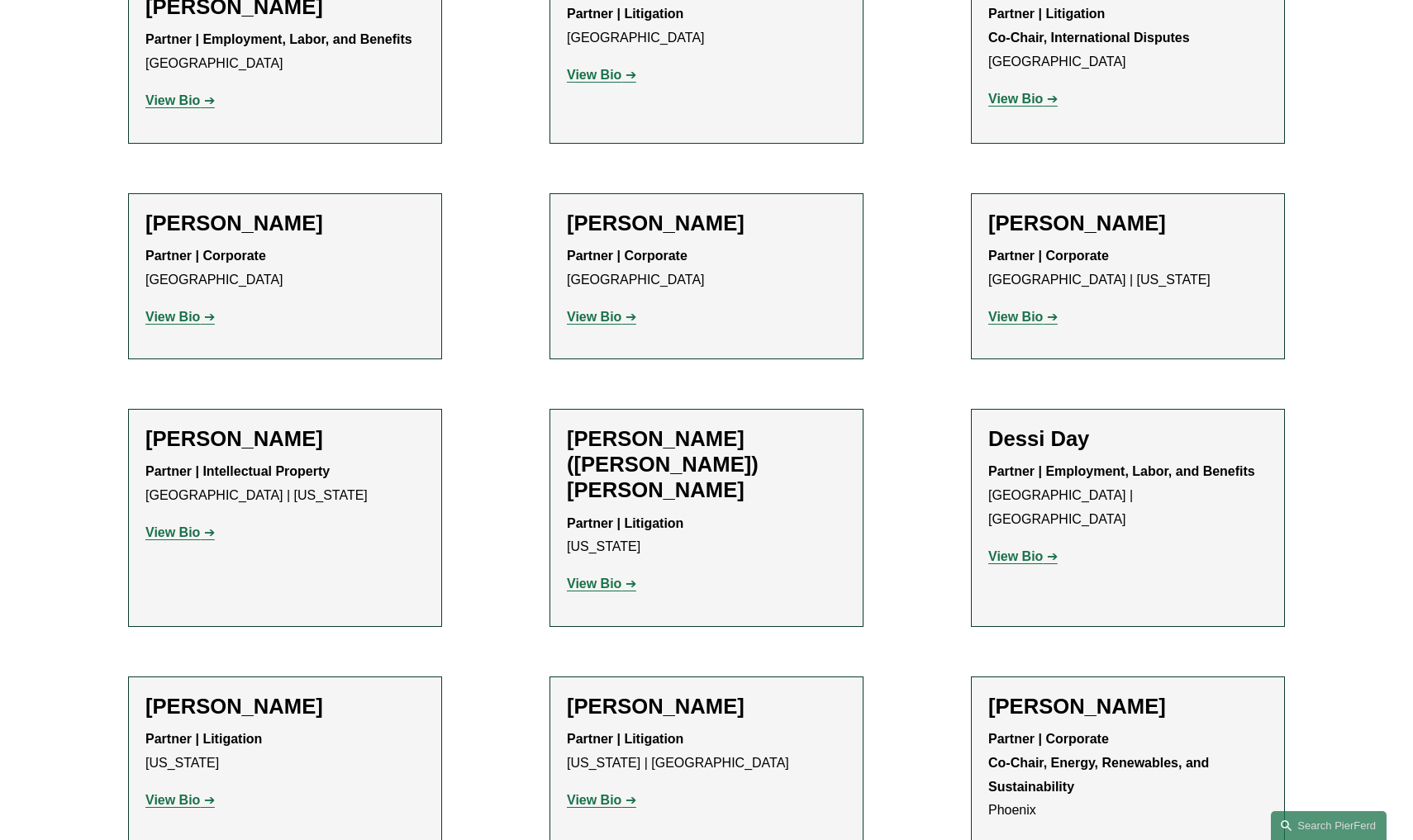
scroll to position [4770, 0]
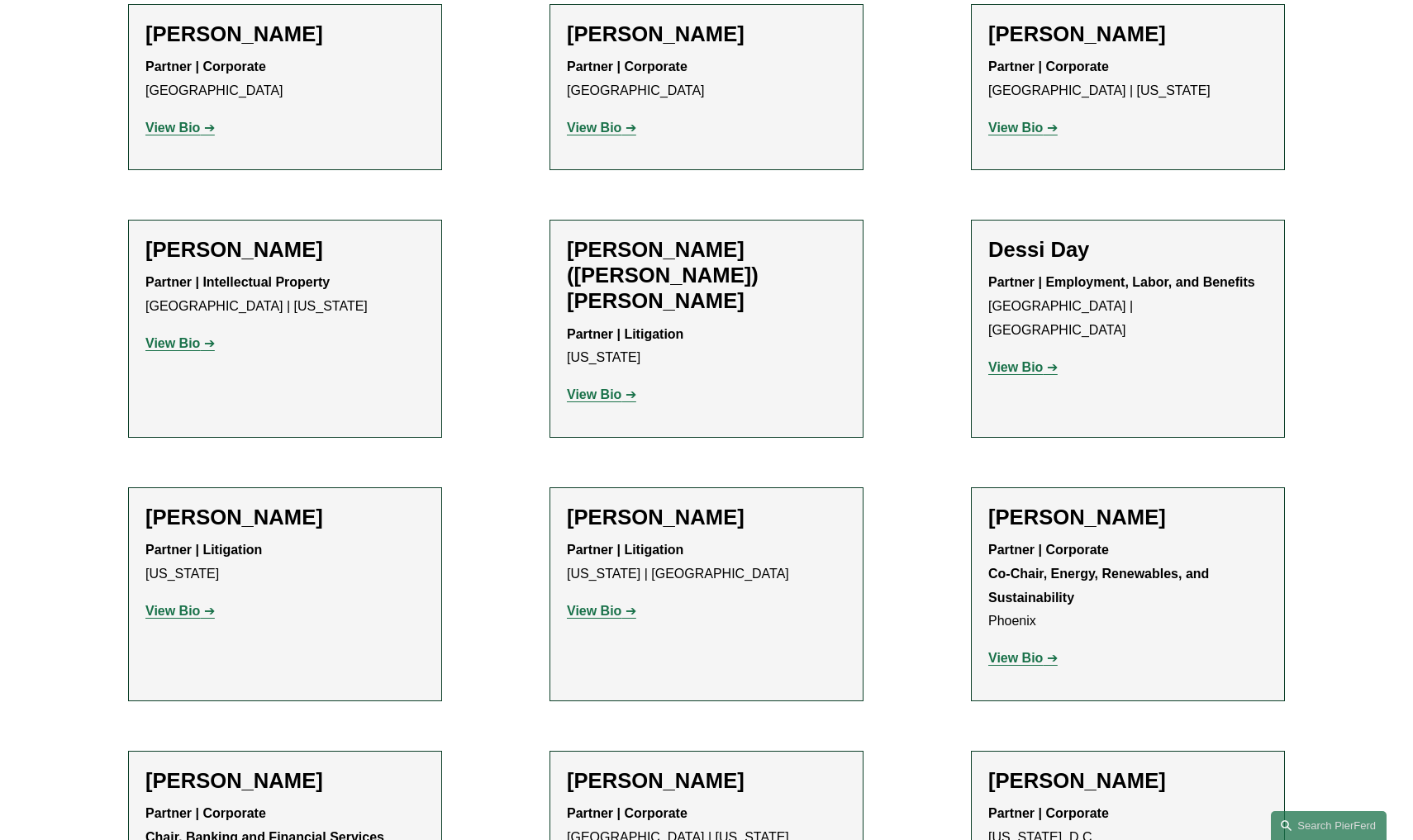
click at [614, 604] on strong "View Bio" at bounding box center [594, 611] width 54 height 14
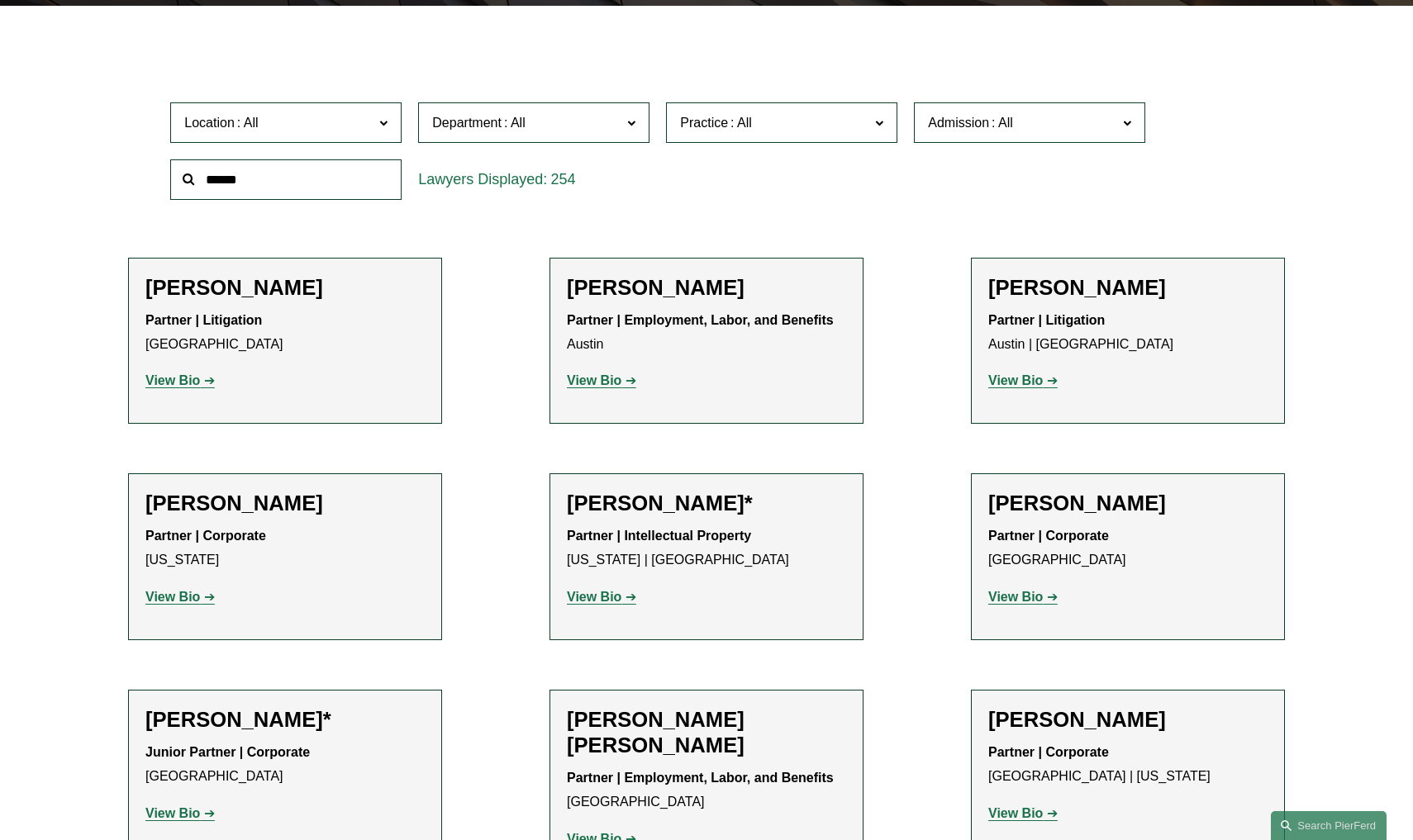
scroll to position [480, 0]
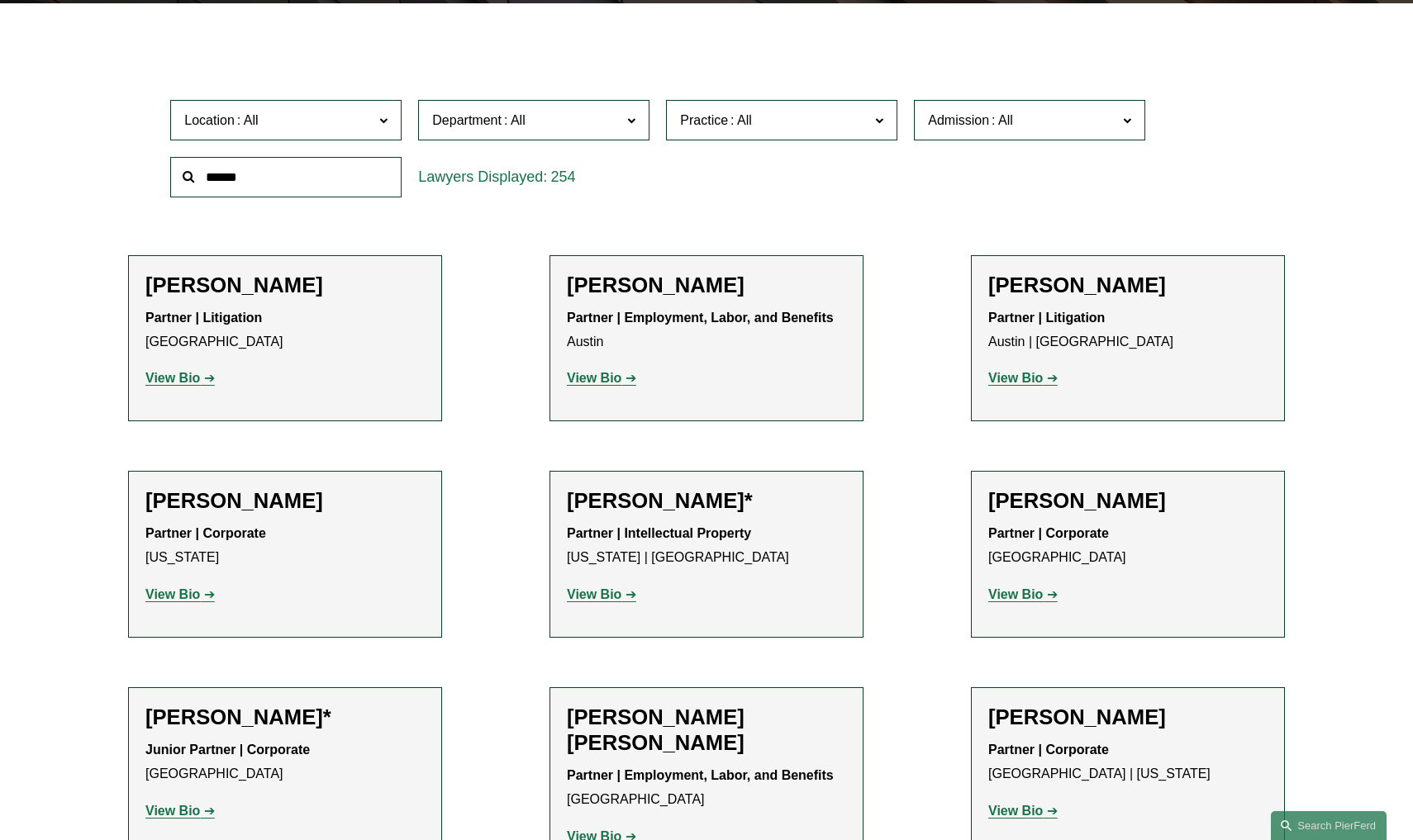
click at [1003, 371] on strong "View Bio" at bounding box center [1016, 378] width 54 height 14
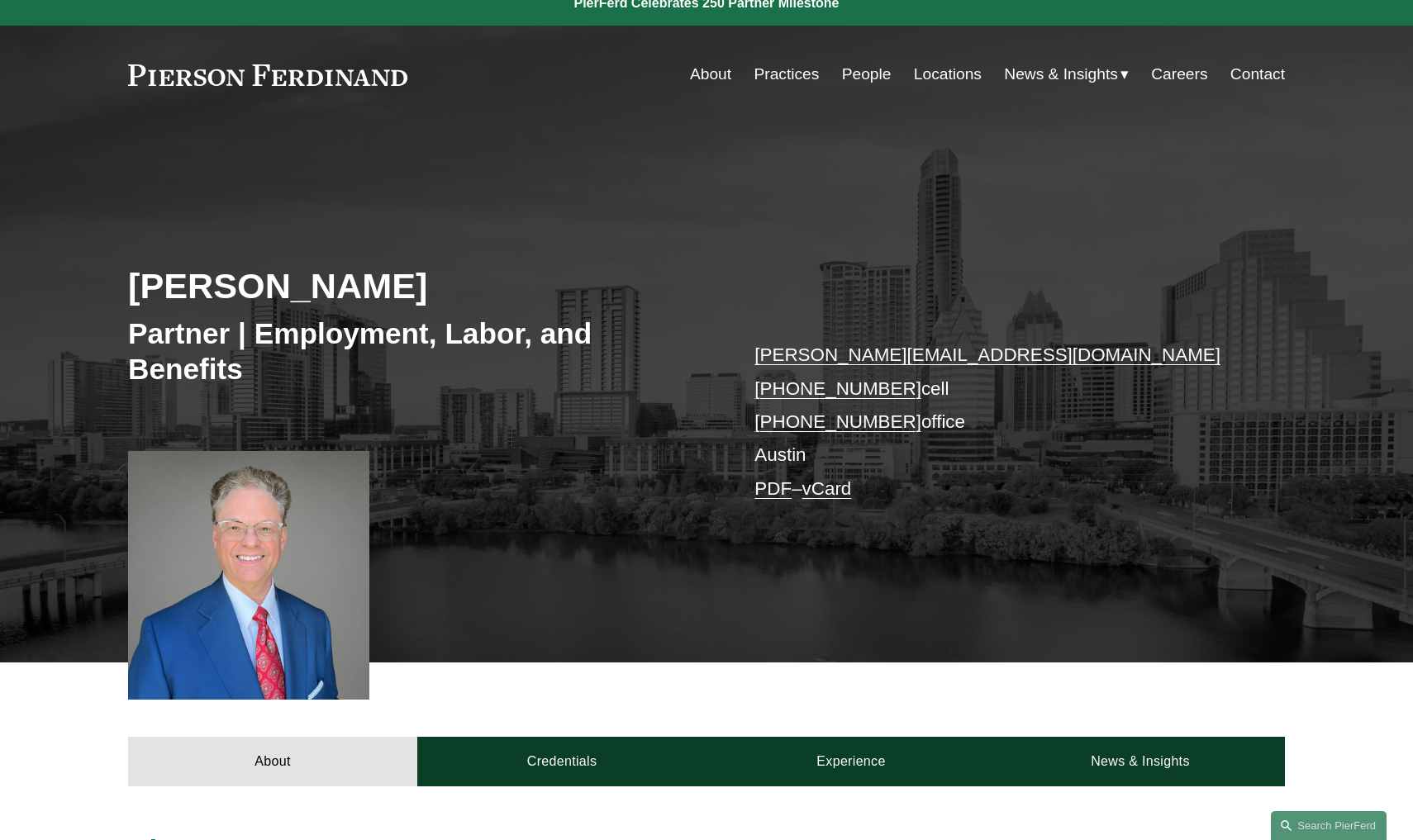
scroll to position [16, 0]
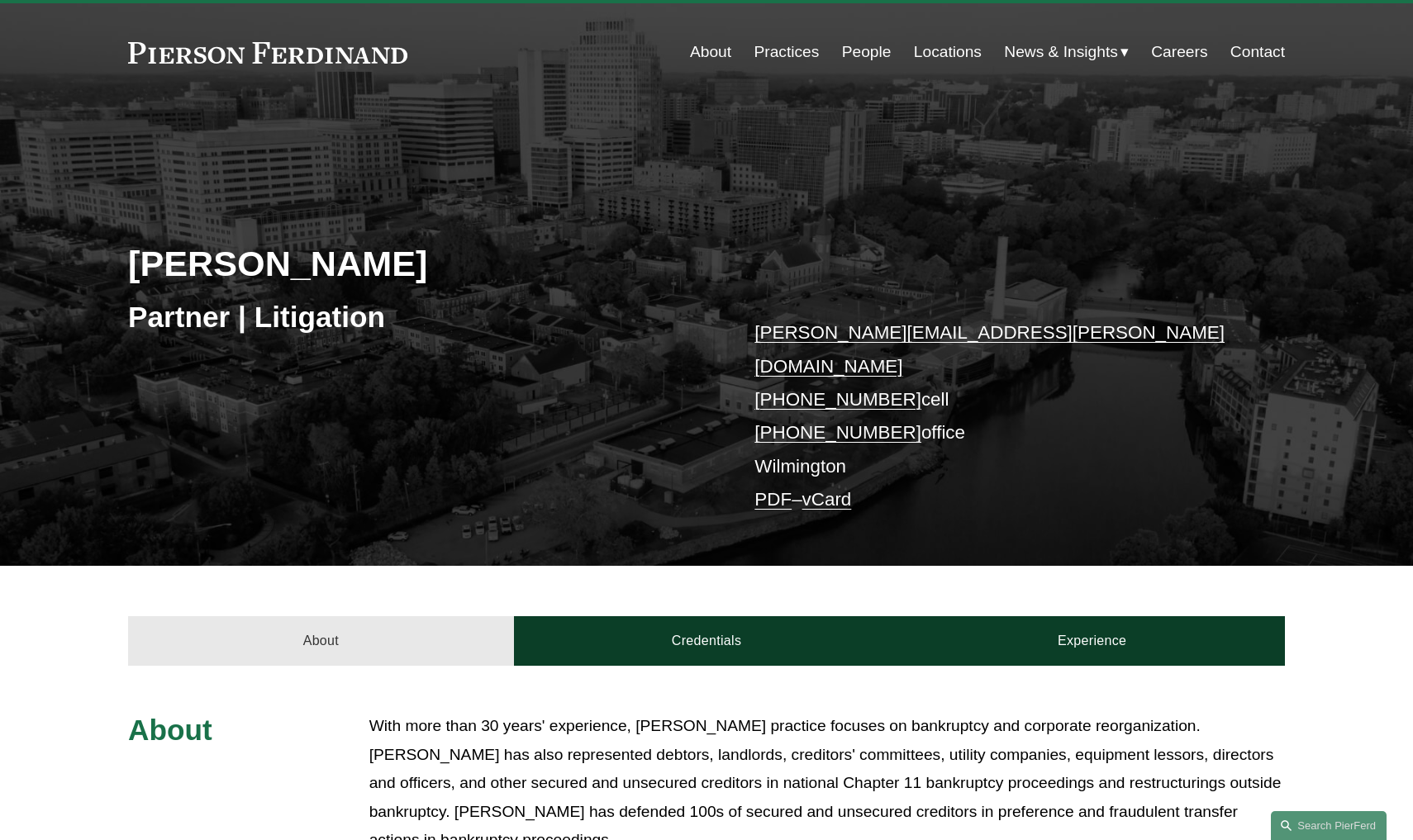
scroll to position [43, 0]
